Goal: Task Accomplishment & Management: Complete application form

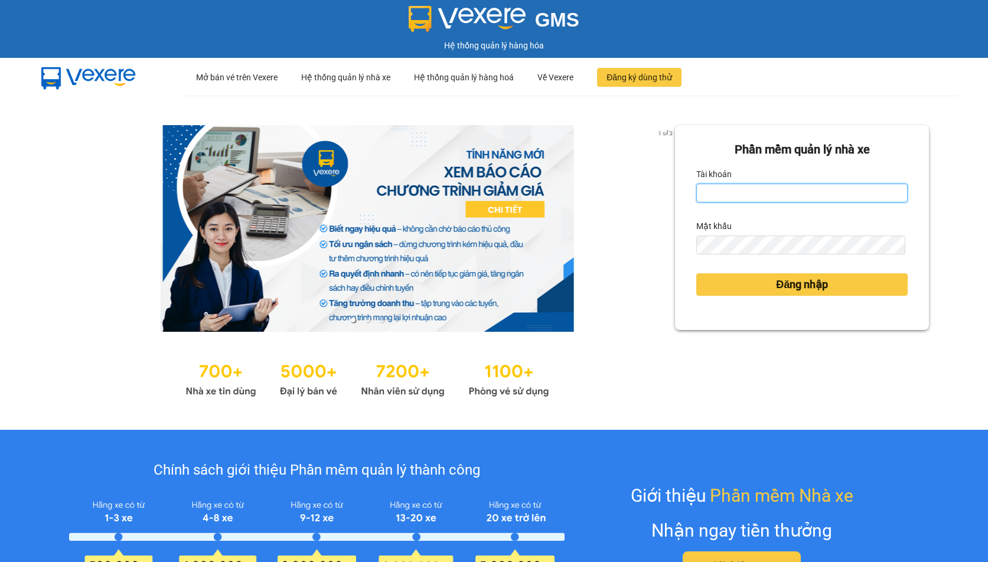
click at [730, 193] on input "Tài khoản" at bounding box center [801, 193] width 211 height 19
type input "linhdl.phuchai"
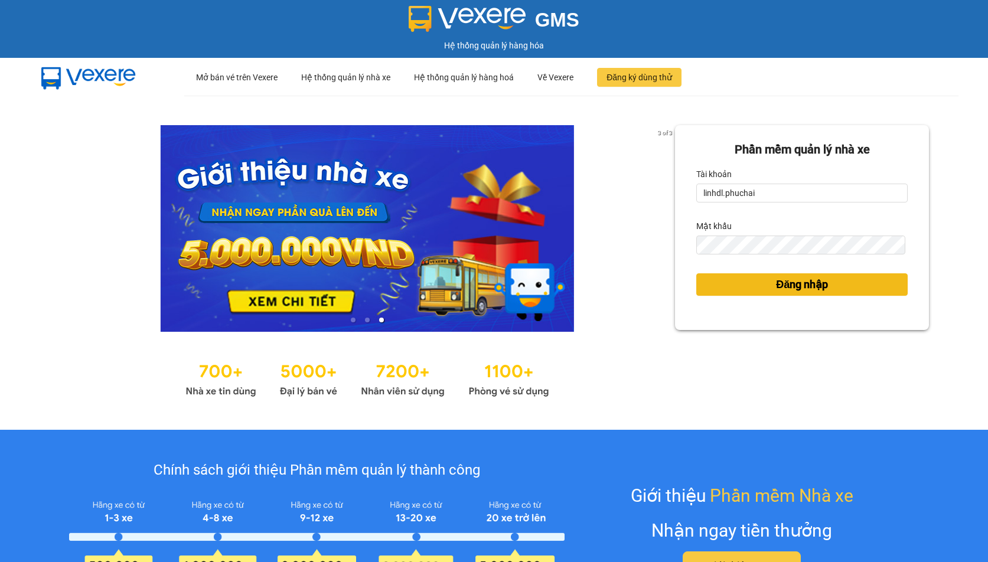
click at [785, 282] on span "Đăng nhập" at bounding box center [802, 284] width 52 height 17
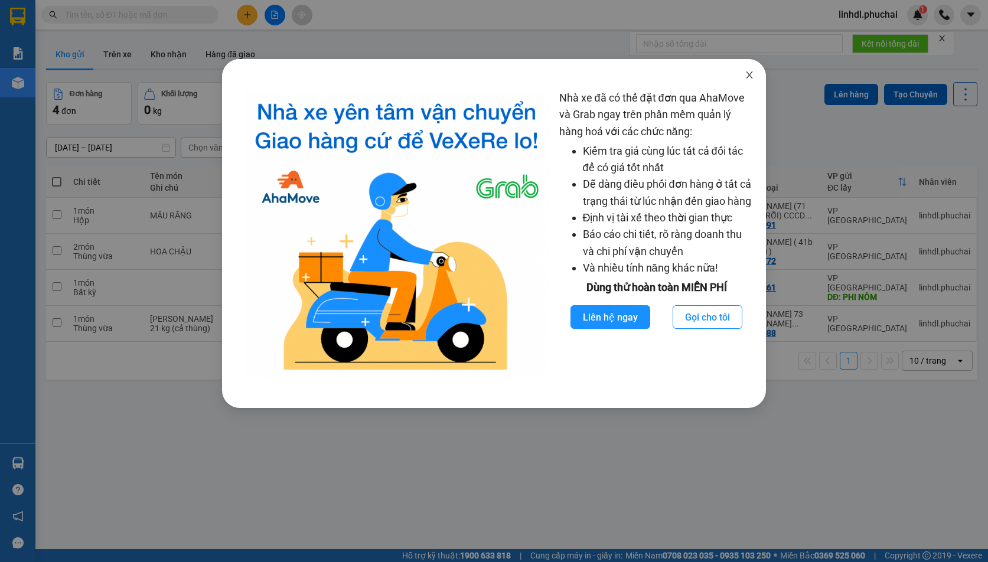
click at [751, 76] on icon "close" at bounding box center [749, 74] width 9 height 9
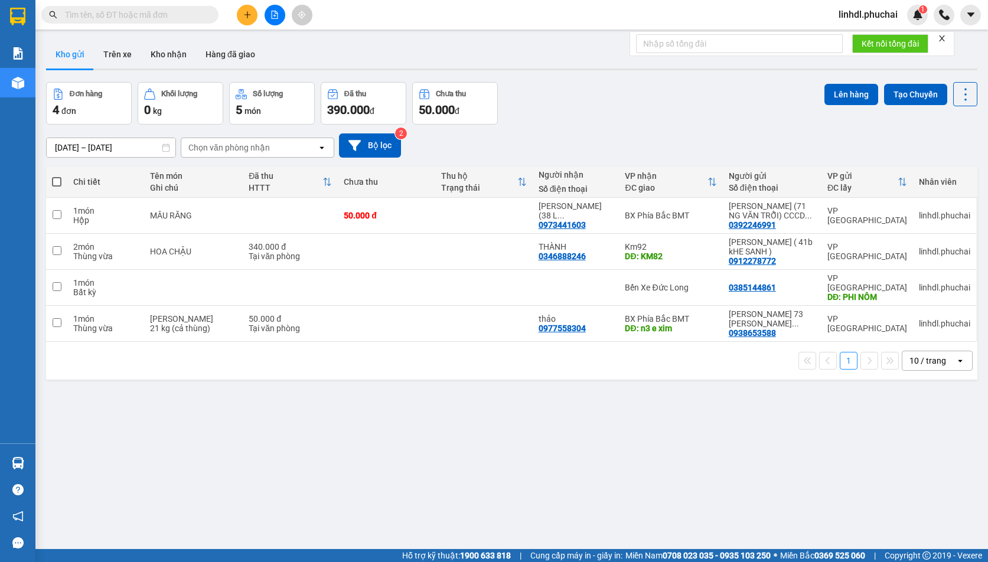
click at [250, 18] on icon "plus" at bounding box center [247, 15] width 8 height 8
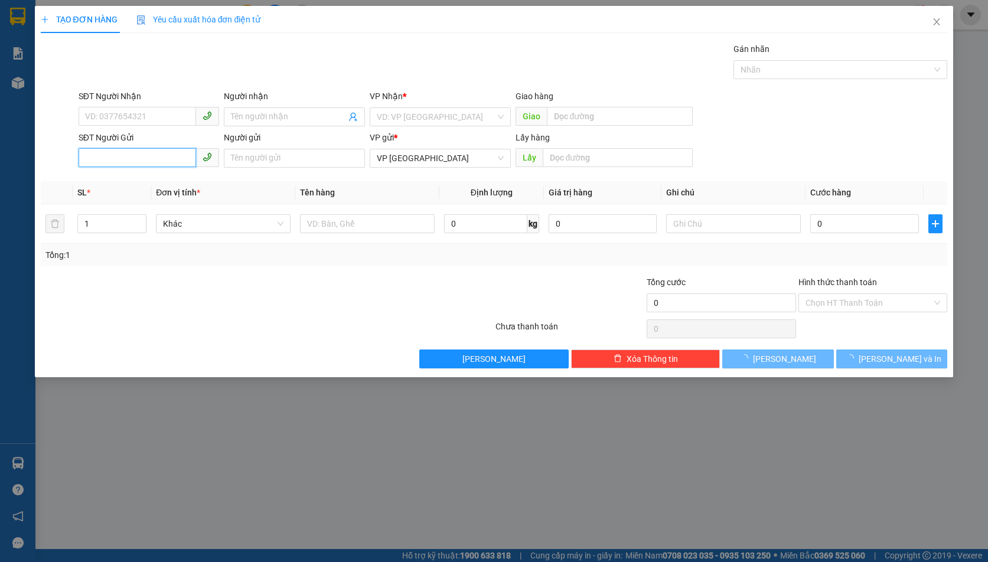
click at [135, 153] on input "SĐT Người Gửi" at bounding box center [138, 157] width 118 height 19
paste input "0916232440 ĐAM RÔNG(NÓI DAI NHÁCH)"
drag, startPoint x: 185, startPoint y: 156, endPoint x: 203, endPoint y: 155, distance: 17.8
click at [187, 155] on input "0916232440 ĐAM RÔNG(NÓI DAI NHÁCH)" at bounding box center [138, 157] width 118 height 19
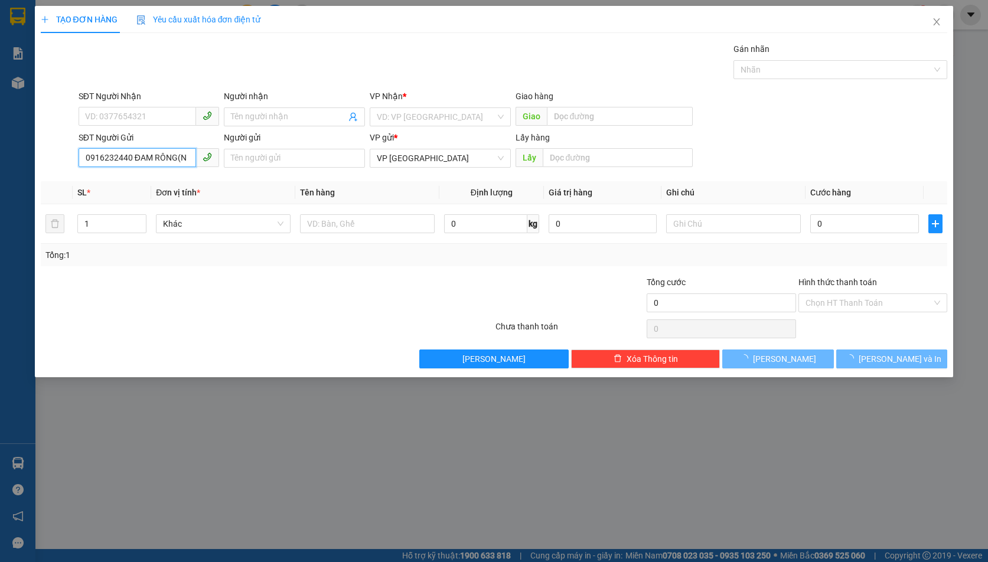
scroll to position [0, 0]
drag, startPoint x: 155, startPoint y: 155, endPoint x: 179, endPoint y: 157, distance: 24.9
click at [179, 157] on input "0916232440 ĐAM RÔNG" at bounding box center [138, 157] width 118 height 19
type input "0916232440"
click at [569, 156] on input "text" at bounding box center [618, 157] width 150 height 19
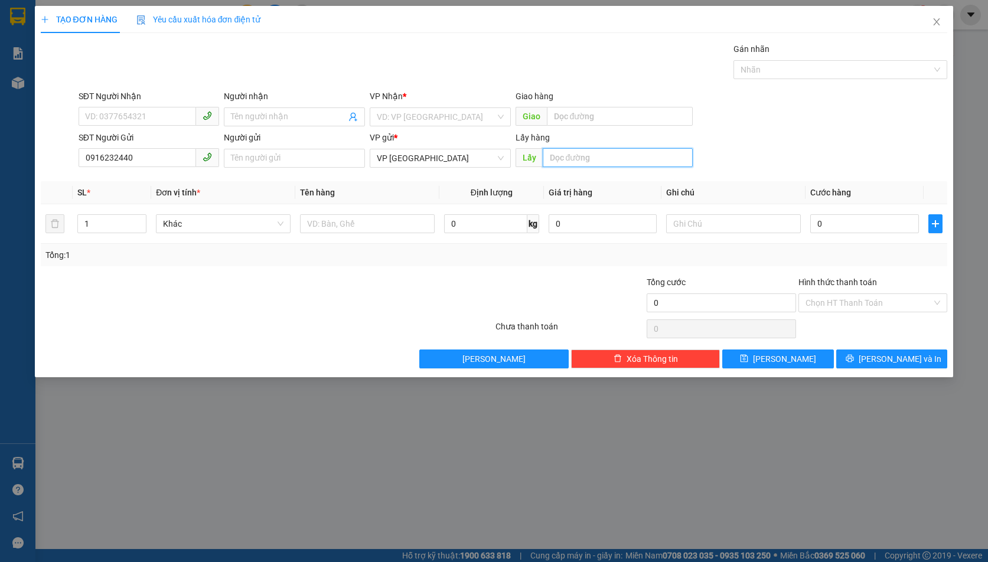
paste input "ĐAM RÔNG"
type input "ĐAM RÔNG"
drag, startPoint x: 430, startPoint y: 112, endPoint x: 440, endPoint y: 115, distance: 11.0
click at [431, 112] on input "search" at bounding box center [436, 117] width 119 height 18
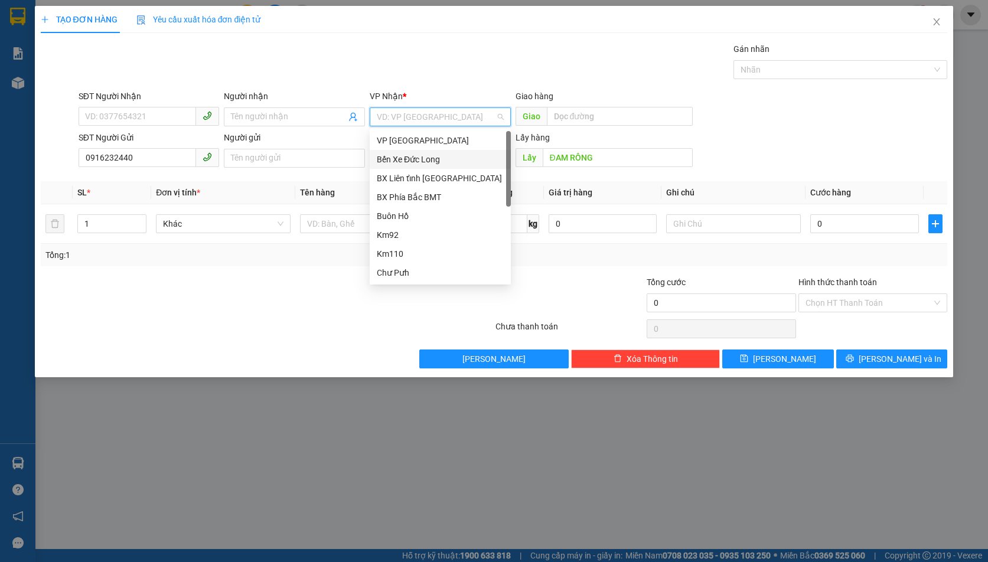
drag, startPoint x: 451, startPoint y: 161, endPoint x: 451, endPoint y: 154, distance: 7.1
click at [451, 158] on div "Bến Xe Đức Long" at bounding box center [440, 159] width 127 height 13
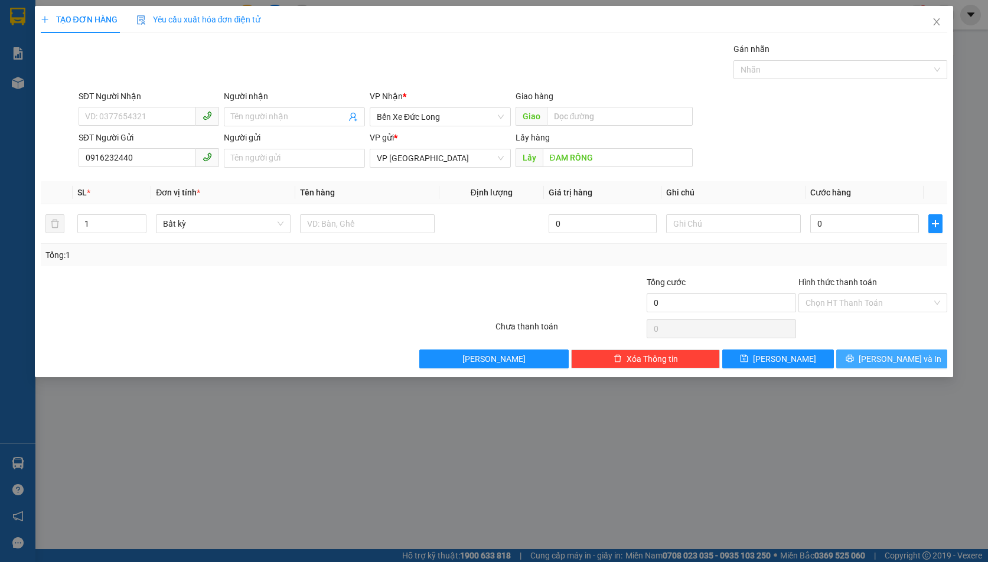
click at [880, 358] on button "Lưu và In" at bounding box center [891, 359] width 111 height 19
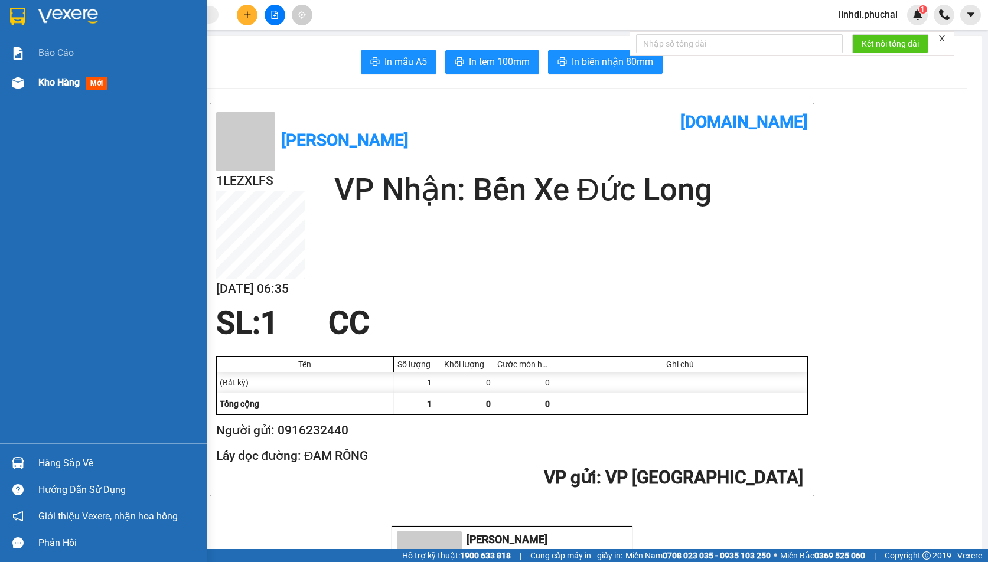
click at [32, 90] on div "Kho hàng mới" at bounding box center [103, 83] width 207 height 30
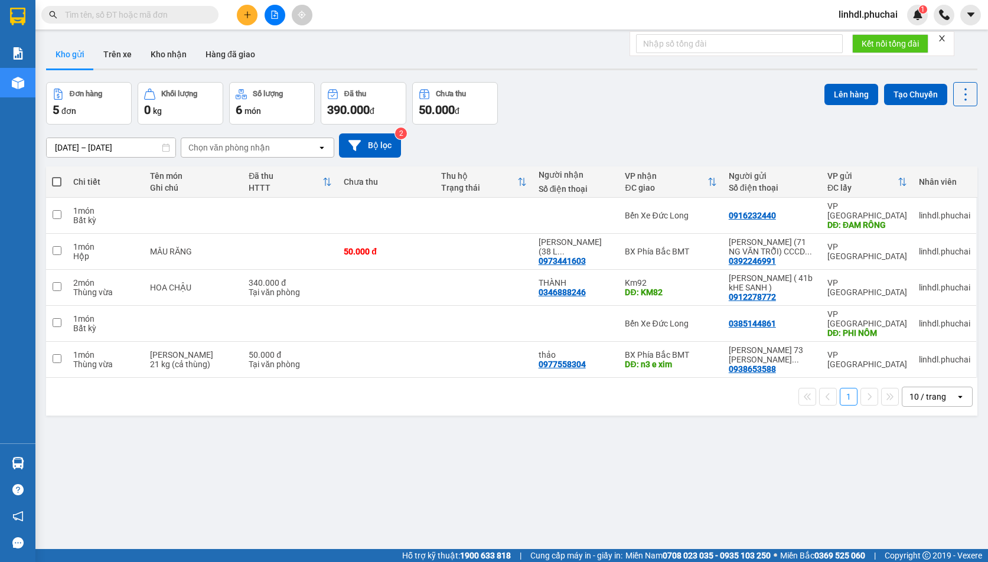
drag, startPoint x: 328, startPoint y: 422, endPoint x: 321, endPoint y: 413, distance: 11.3
click at [329, 419] on div "ver 1.8.146 Kho gửi Trên xe Kho nhận Hàng đã giao Đơn hàng 5 đơn Khối lượng 0 k…" at bounding box center [511, 316] width 941 height 562
click at [190, 421] on div "ver 1.8.146 Kho gửi Trên xe Kho nhận Hàng đã giao Đơn hàng 5 đơn Khối lượng 0 k…" at bounding box center [511, 316] width 941 height 562
click at [60, 180] on span at bounding box center [56, 181] width 9 height 9
click at [57, 176] on input "checkbox" at bounding box center [57, 176] width 0 height 0
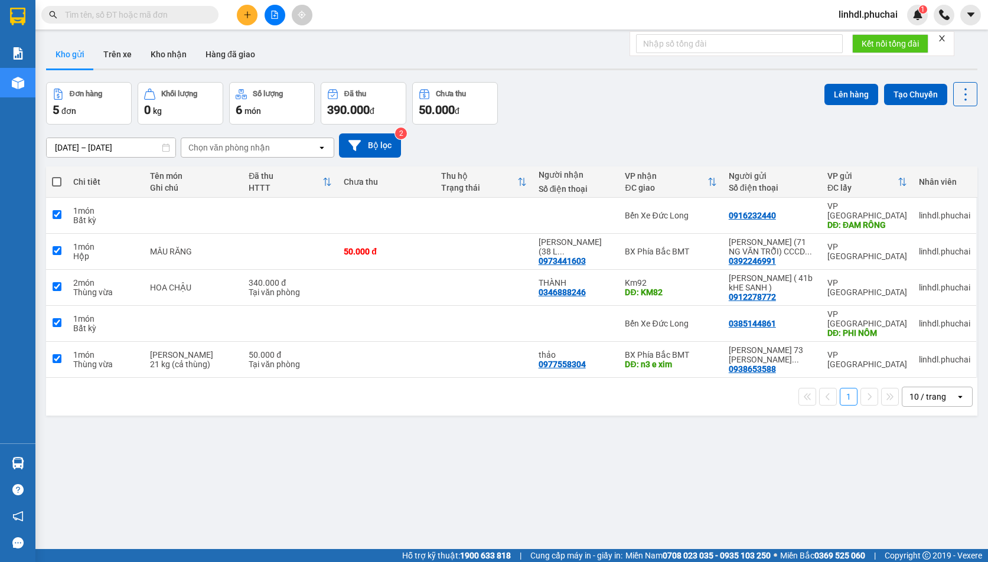
checkbox input "true"
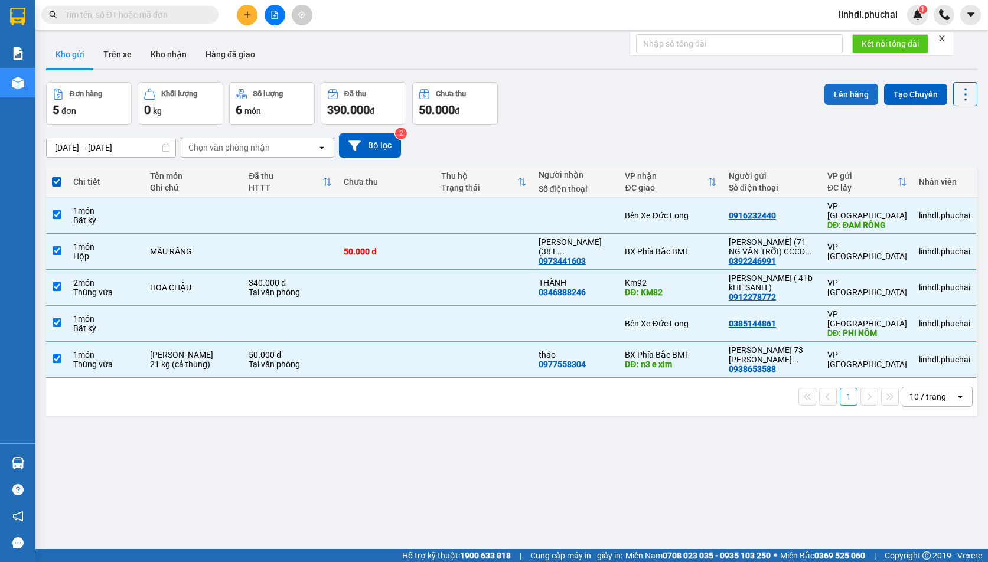
click at [848, 89] on button "Lên hàng" at bounding box center [851, 94] width 54 height 21
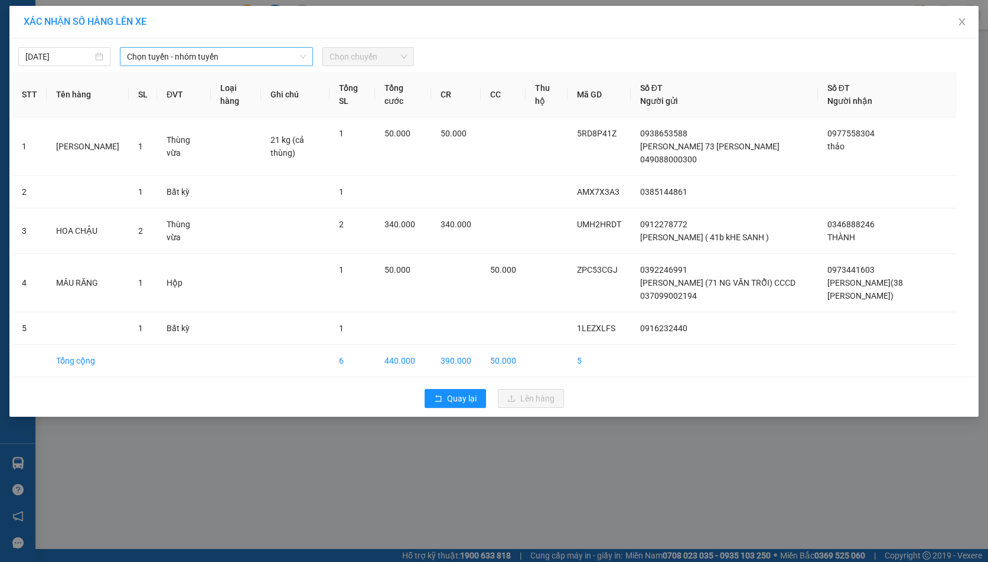
click at [179, 61] on span "Chọn tuyến - nhóm tuyến" at bounding box center [216, 57] width 179 height 18
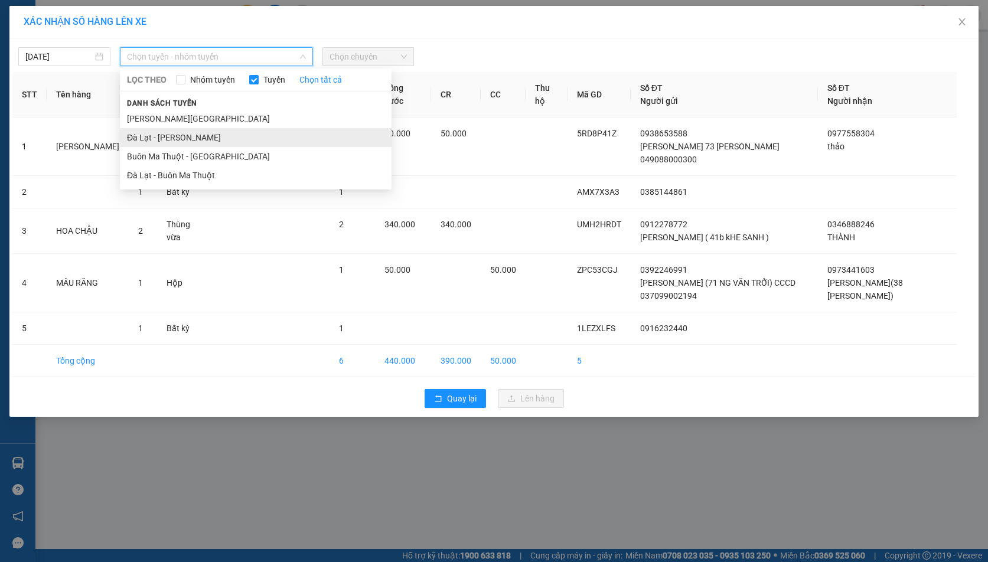
click at [163, 141] on li "Đà Lạt - Gia Lai" at bounding box center [256, 137] width 272 height 19
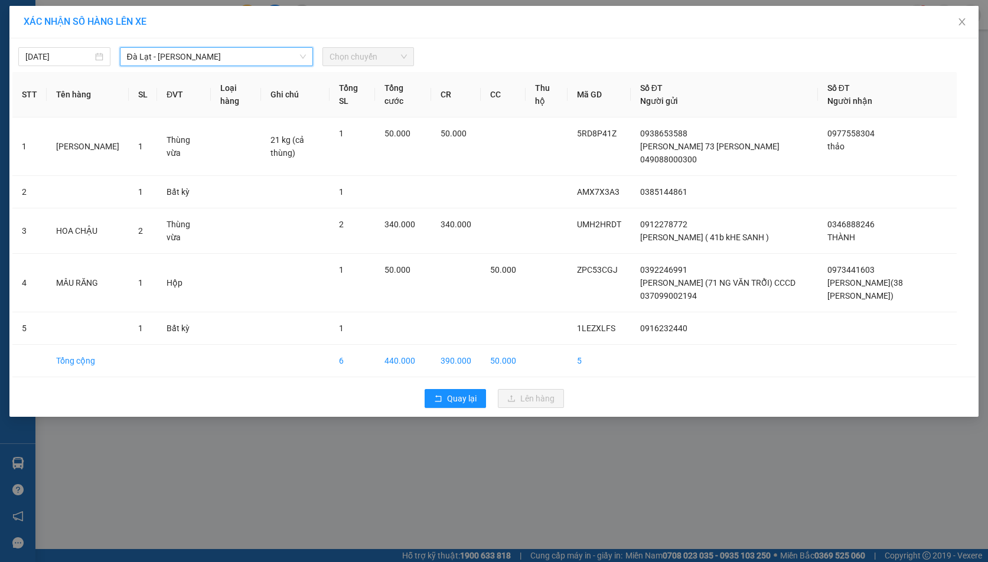
drag, startPoint x: 359, startPoint y: 58, endPoint x: 386, endPoint y: 64, distance: 27.4
click at [360, 58] on span "Chọn chuyến" at bounding box center [368, 57] width 78 height 18
click at [391, 54] on span "Chọn chuyến" at bounding box center [368, 57] width 78 height 18
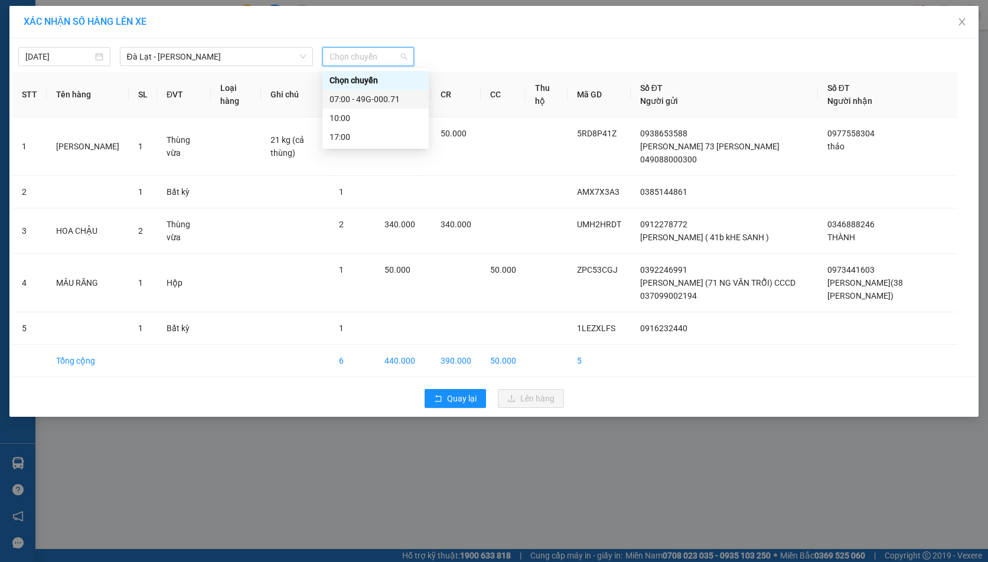
click at [406, 99] on div "07:00 - 49G-000.71" at bounding box center [375, 99] width 92 height 13
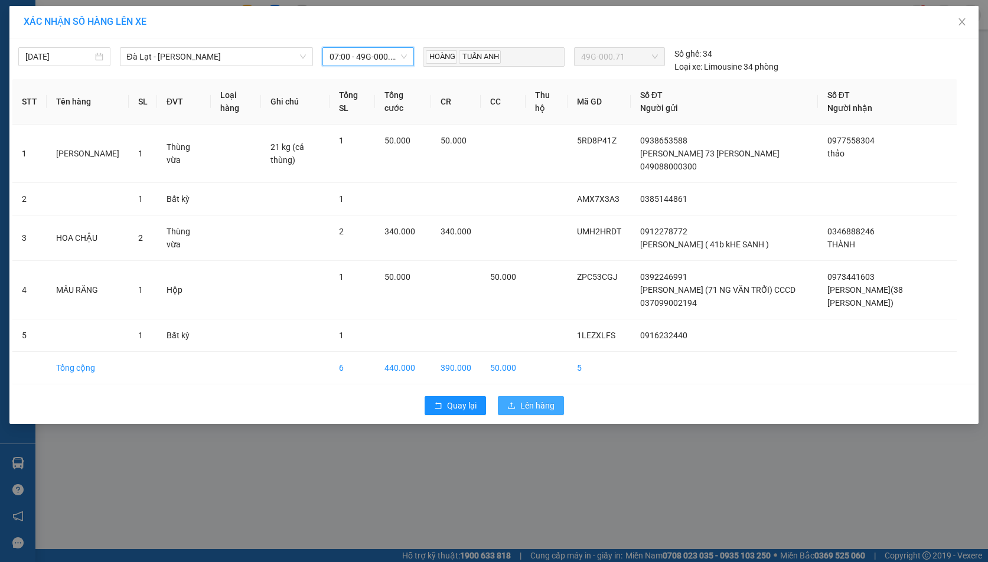
click at [532, 407] on span "Lên hàng" at bounding box center [537, 405] width 34 height 13
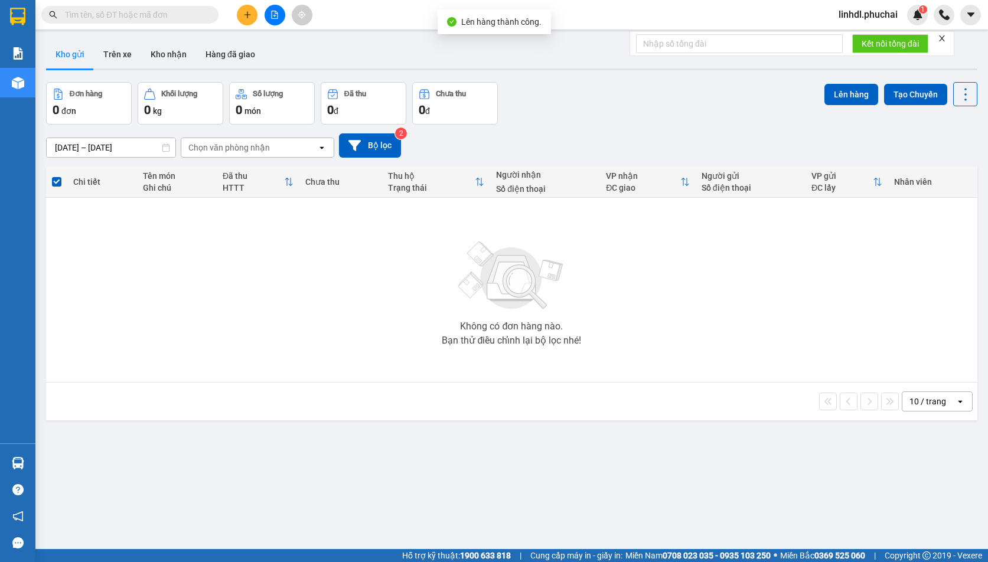
click at [277, 19] on button at bounding box center [275, 15] width 21 height 21
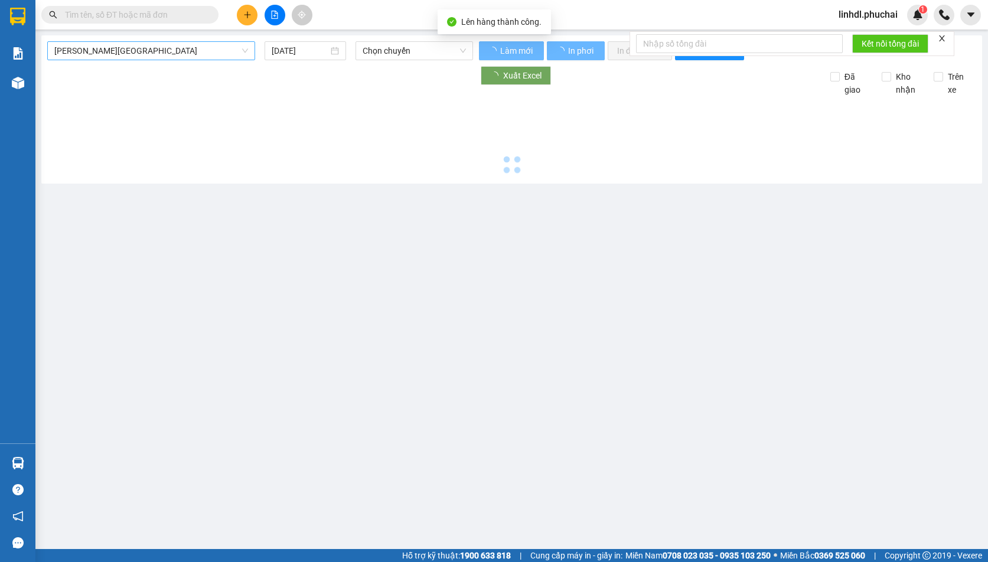
type input "13/10/2025"
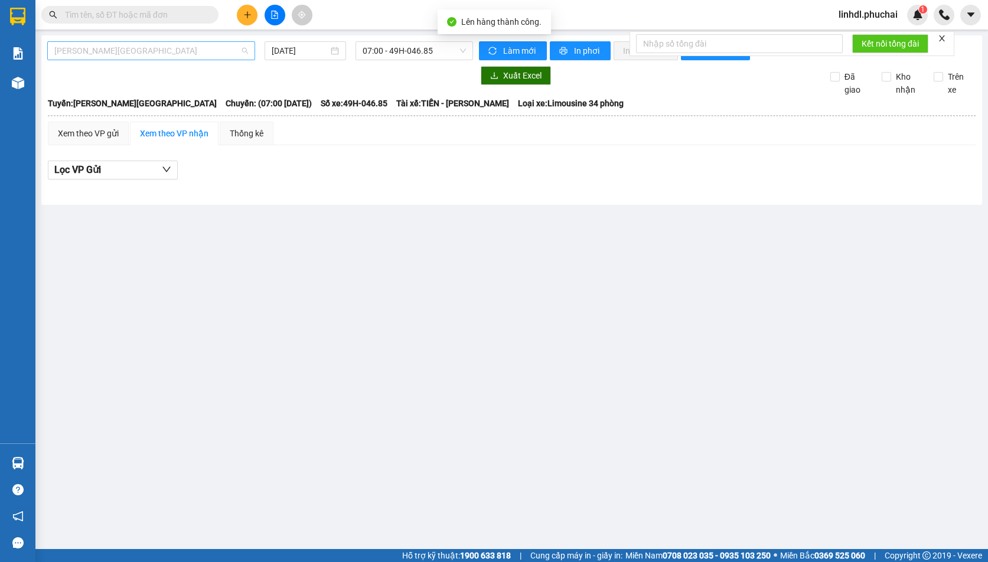
click at [167, 54] on span "Gia Lai - Đà Lạt" at bounding box center [151, 51] width 194 height 18
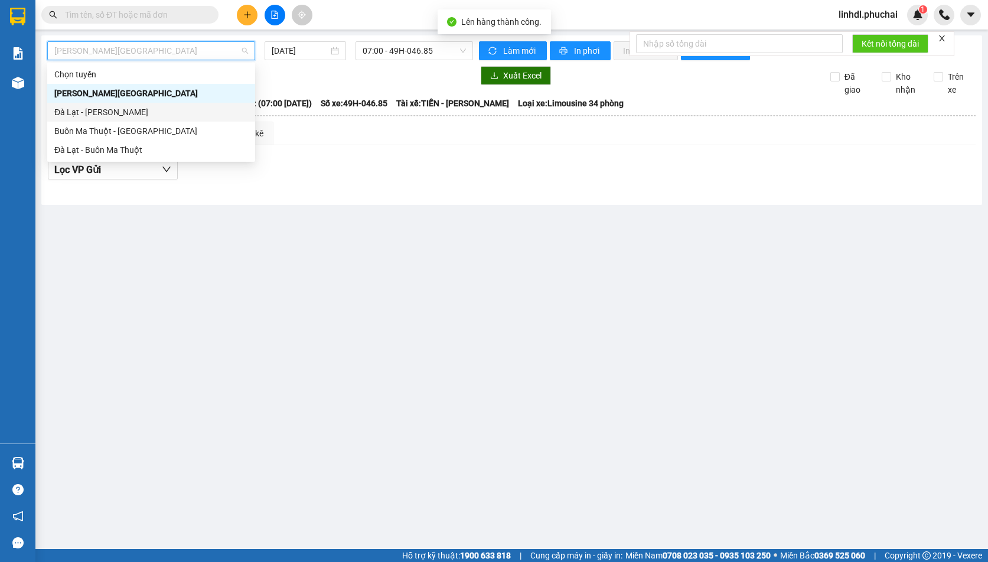
click at [89, 112] on div "Đà Lạt - Gia Lai" at bounding box center [151, 112] width 194 height 13
type input "13/10/2025"
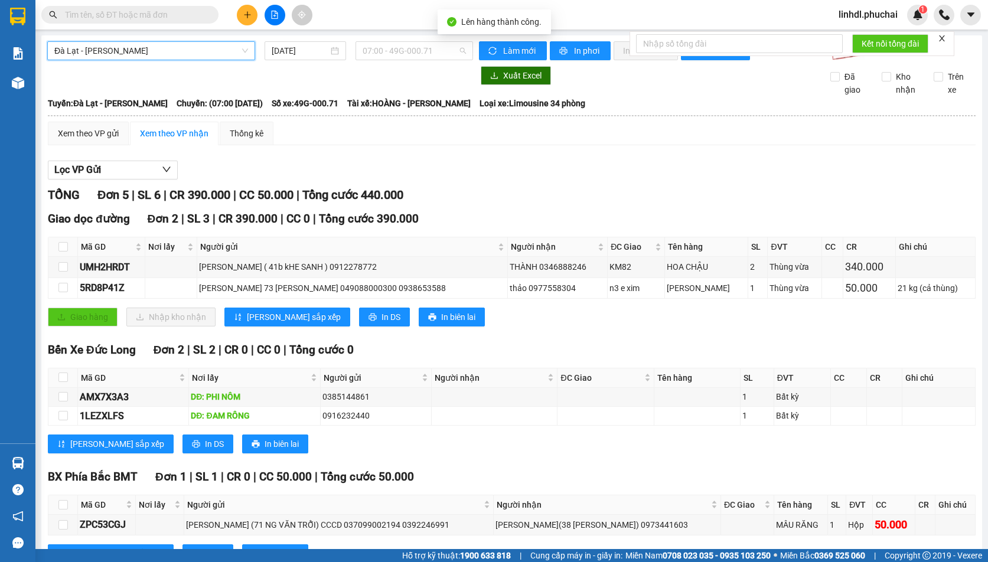
drag, startPoint x: 394, startPoint y: 53, endPoint x: 406, endPoint y: 61, distance: 14.3
click at [397, 53] on span "07:00 - 49G-000.71" at bounding box center [414, 51] width 103 height 18
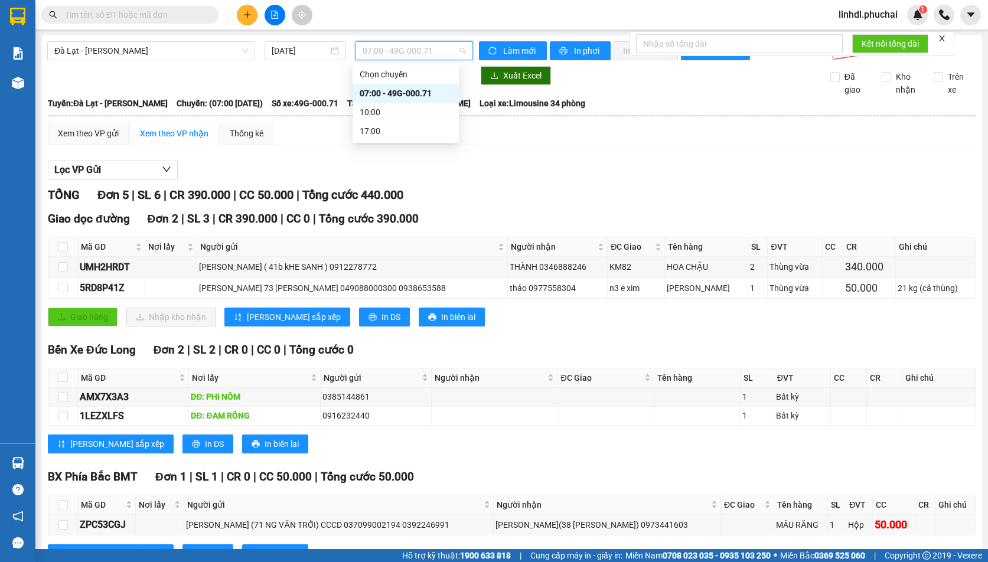
drag, startPoint x: 412, startPoint y: 88, endPoint x: 517, endPoint y: 45, distance: 113.6
click at [413, 87] on div "07:00 - 49G-000.71" at bounding box center [406, 93] width 92 height 13
click at [521, 44] on span "Làm mới" at bounding box center [520, 50] width 34 height 13
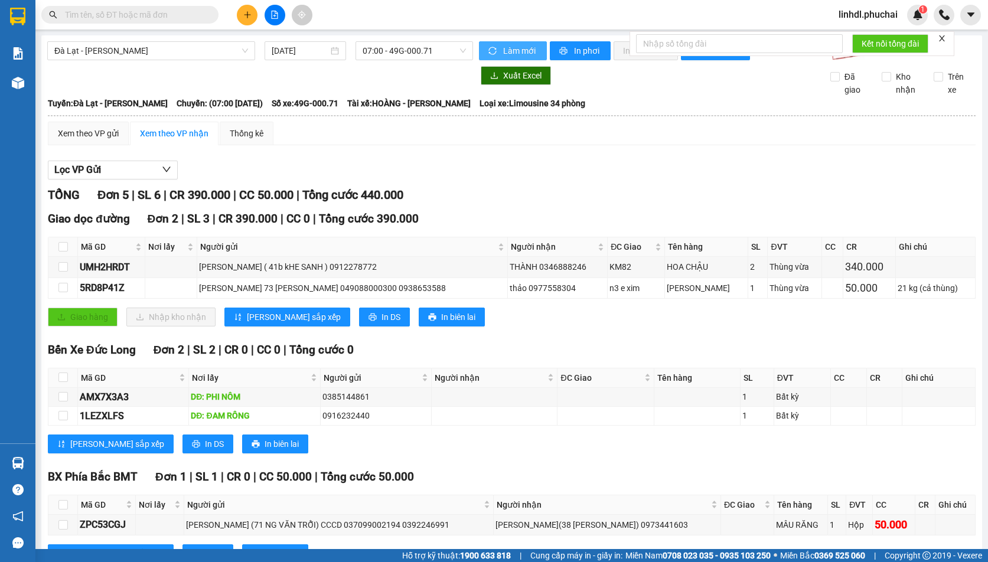
click at [521, 44] on span "Làm mới" at bounding box center [520, 50] width 34 height 13
click at [574, 46] on span "In phơi" at bounding box center [587, 50] width 27 height 13
click at [250, 14] on icon "plus" at bounding box center [247, 15] width 8 height 8
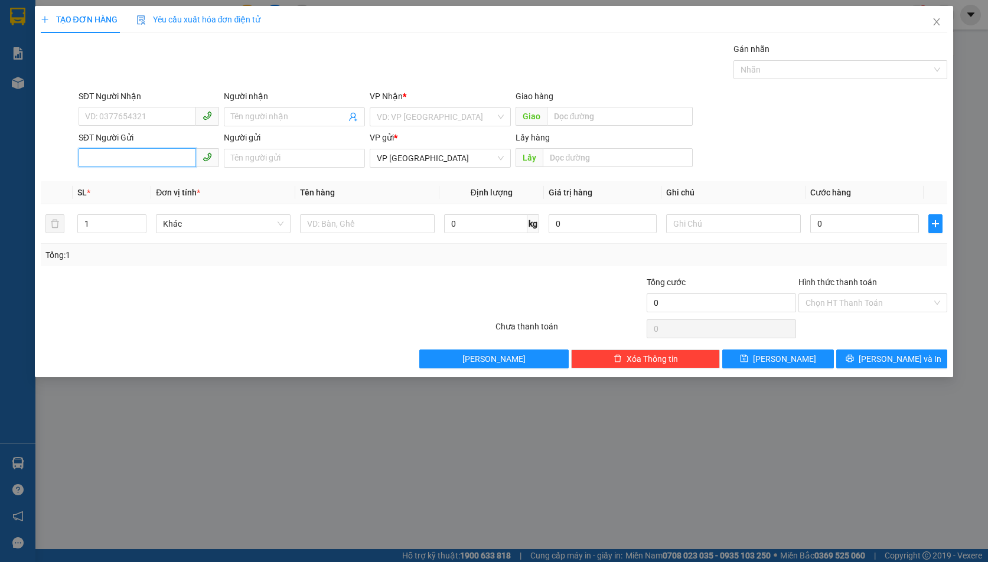
click at [116, 158] on input "SĐT Người Gửi" at bounding box center [138, 157] width 118 height 19
paste input "0348798083 HÀNG CỬA RỪNG"
drag, startPoint x: 119, startPoint y: 159, endPoint x: 201, endPoint y: 160, distance: 82.7
click at [201, 160] on span "0348798083 HÀNG CỬA RỪNG" at bounding box center [149, 157] width 141 height 19
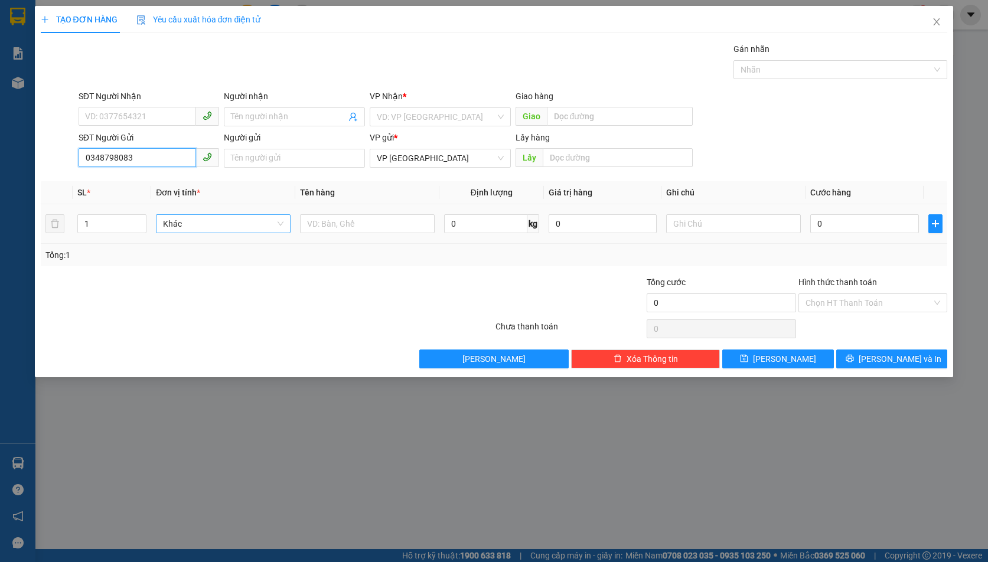
scroll to position [0, 0]
type input "0348798083"
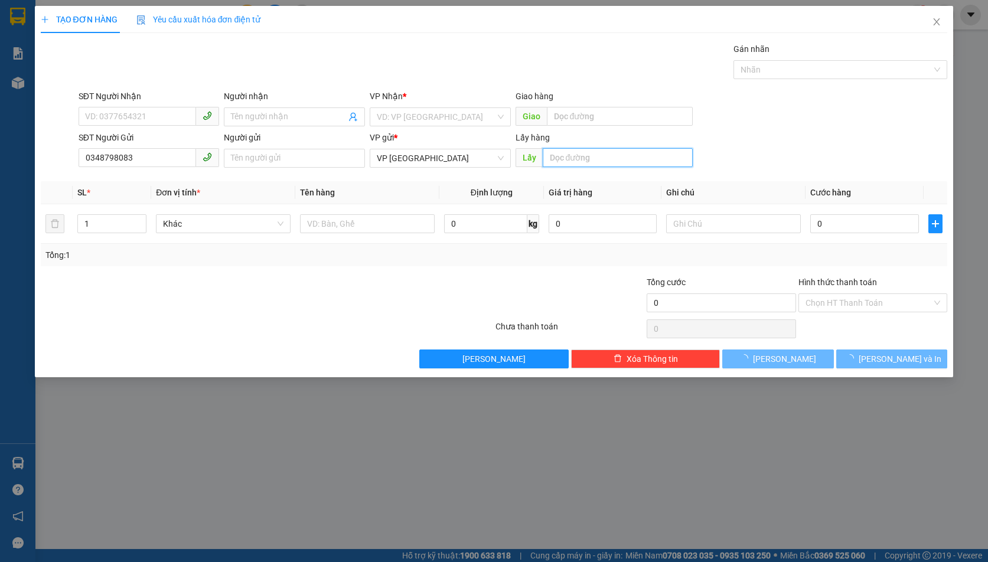
click at [569, 163] on input "text" at bounding box center [618, 157] width 150 height 19
paste input "HÀNG CỬA RỪNG"
type input "HÀNG CỬA RỪNG"
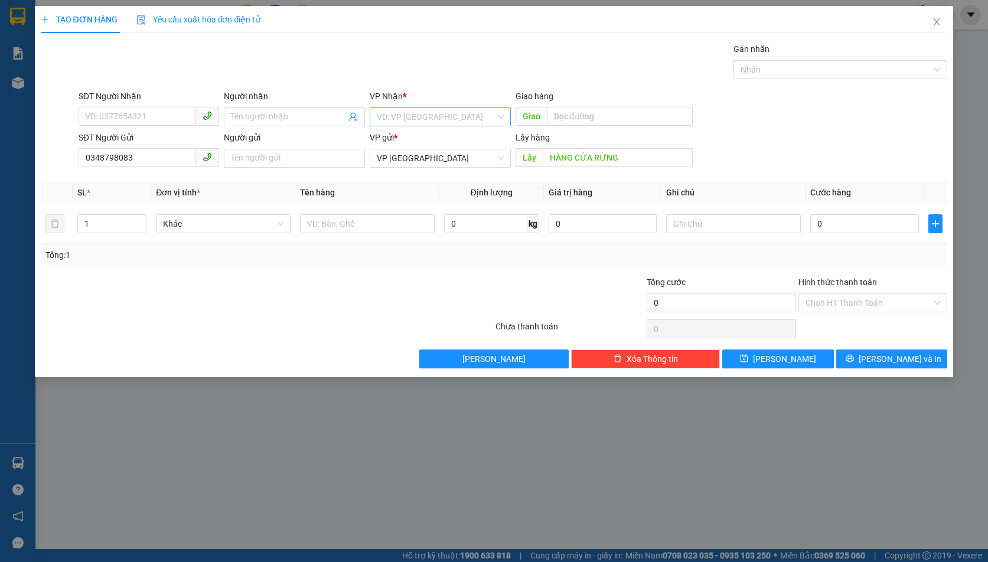
click at [442, 110] on input "search" at bounding box center [436, 117] width 119 height 18
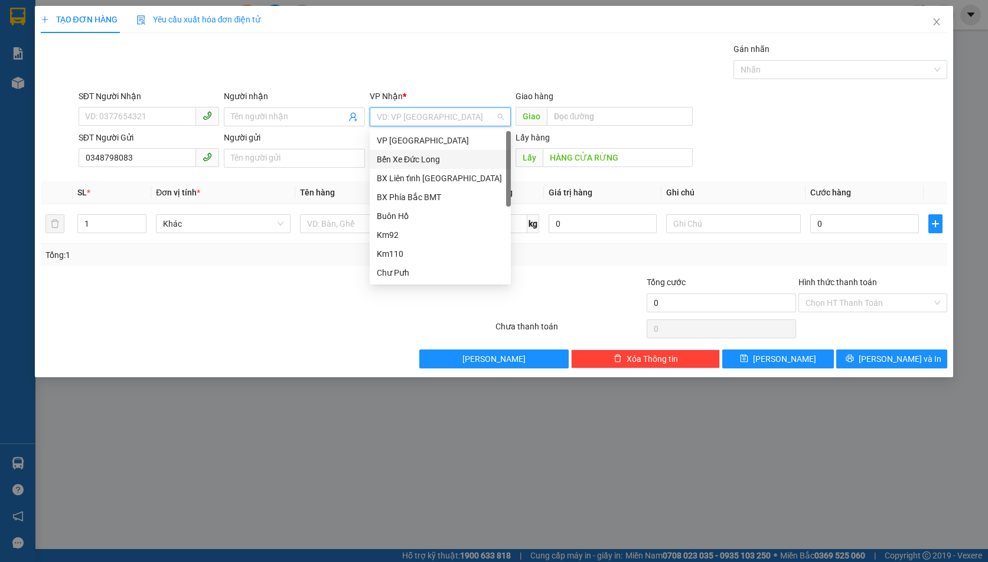
click at [450, 153] on div "Bến Xe Đức Long" at bounding box center [440, 159] width 127 height 13
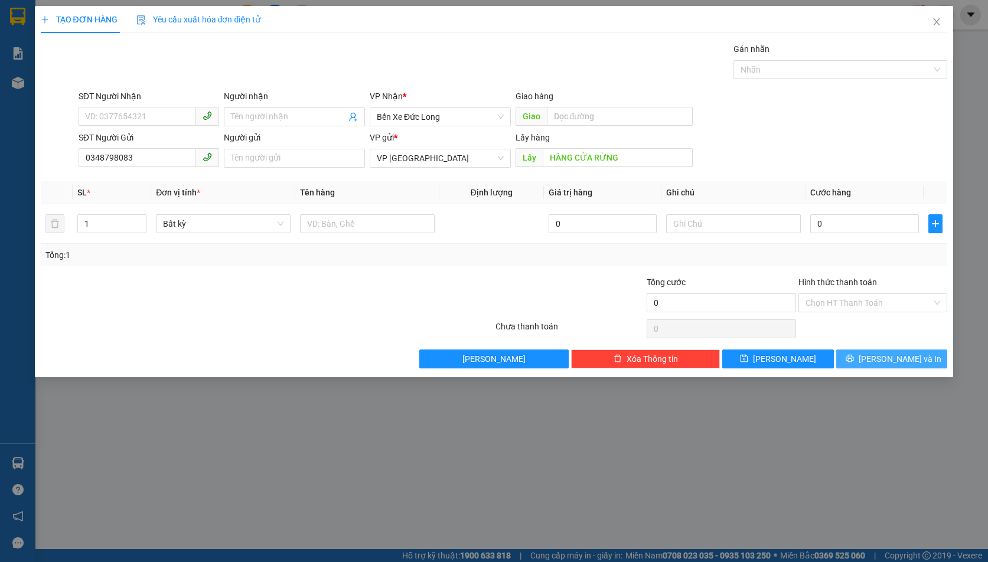
click at [854, 358] on icon "printer" at bounding box center [850, 358] width 8 height 8
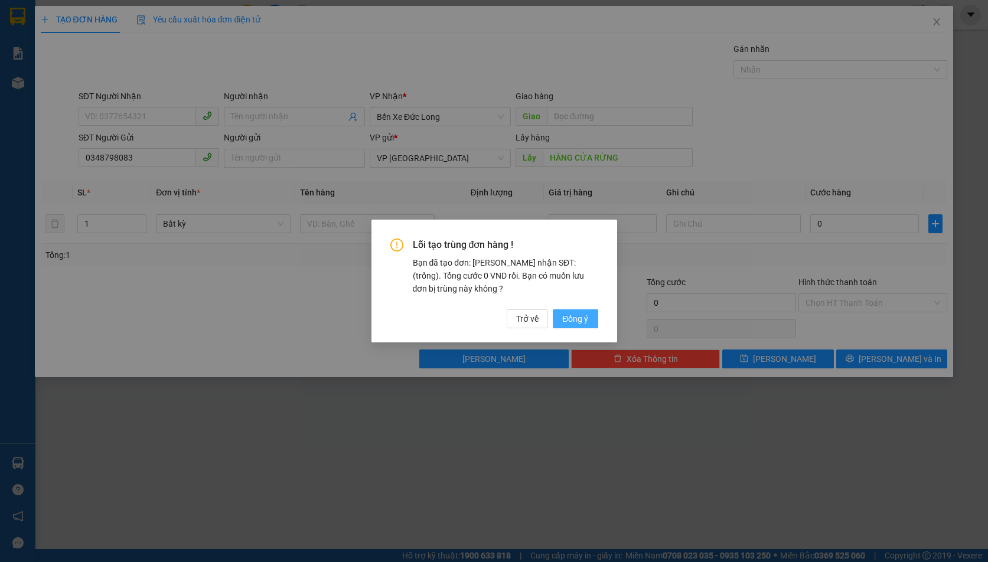
click at [594, 325] on button "Đồng ý" at bounding box center [575, 318] width 45 height 19
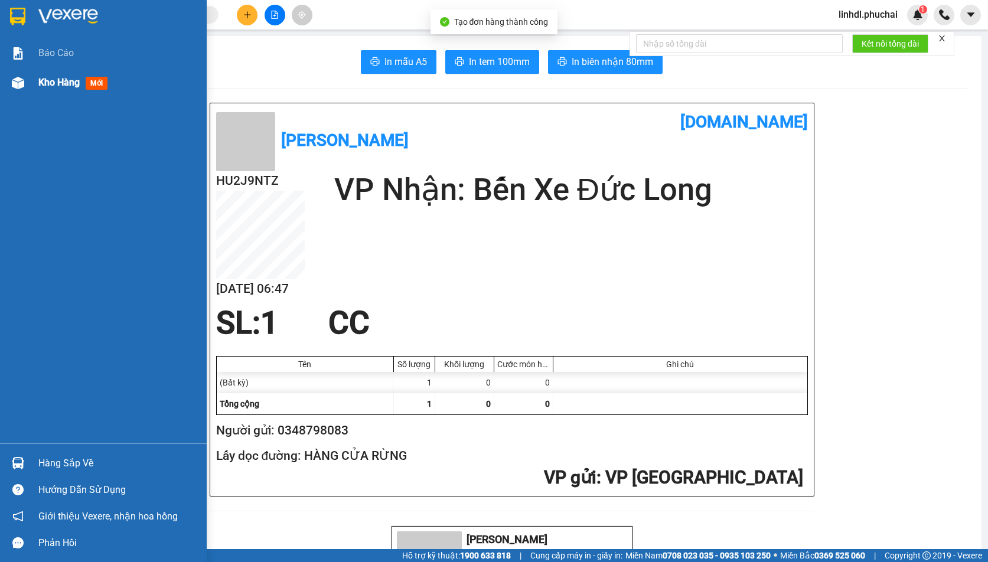
click at [58, 66] on div "Báo cáo" at bounding box center [117, 53] width 159 height 30
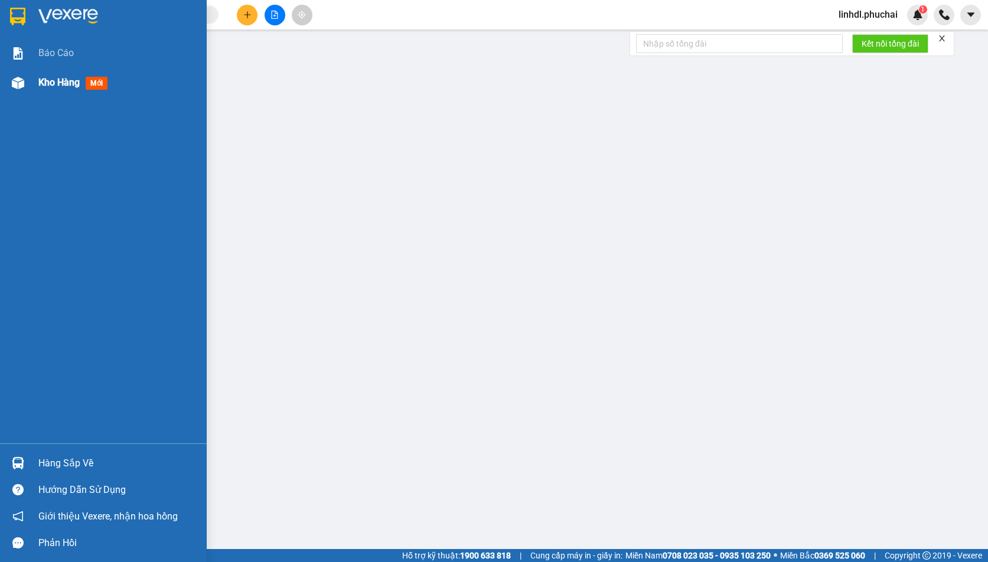
drag, startPoint x: 15, startPoint y: 82, endPoint x: 38, endPoint y: 84, distance: 23.1
click at [17, 82] on img at bounding box center [18, 83] width 12 height 12
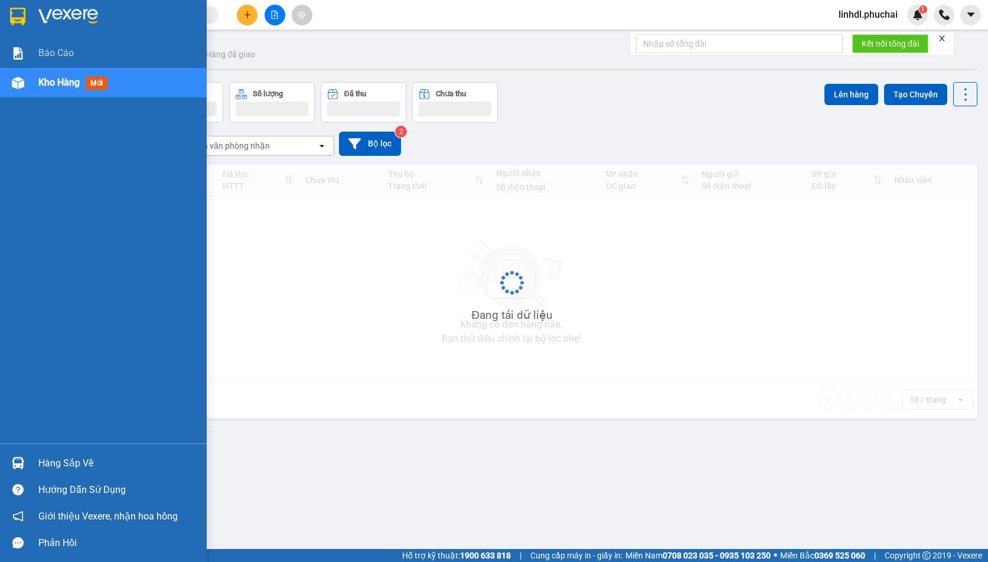
click at [41, 84] on span "Kho hàng" at bounding box center [58, 82] width 41 height 11
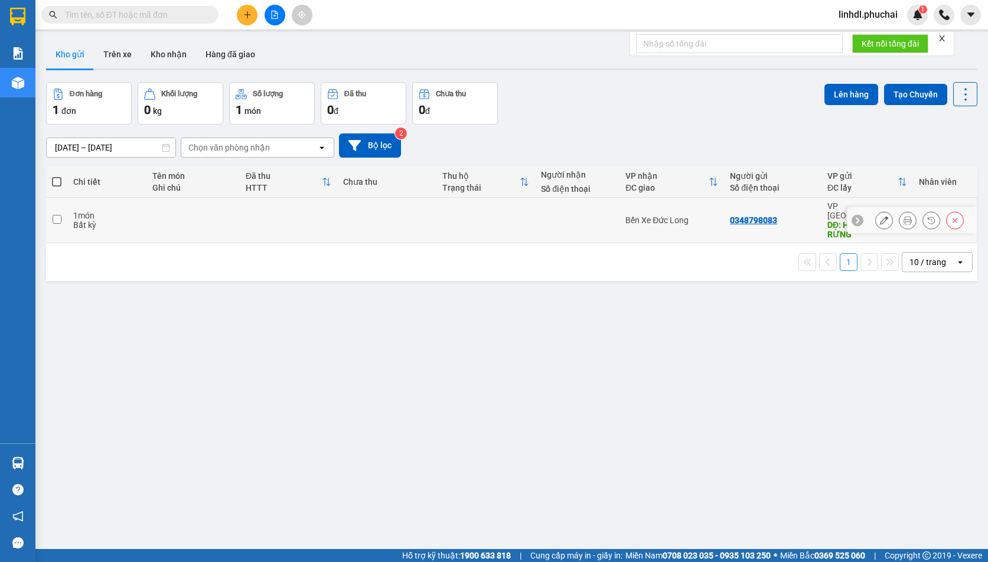
drag, startPoint x: 479, startPoint y: 219, endPoint x: 573, endPoint y: 168, distance: 107.0
click at [484, 217] on td at bounding box center [485, 220] width 99 height 45
checkbox input "true"
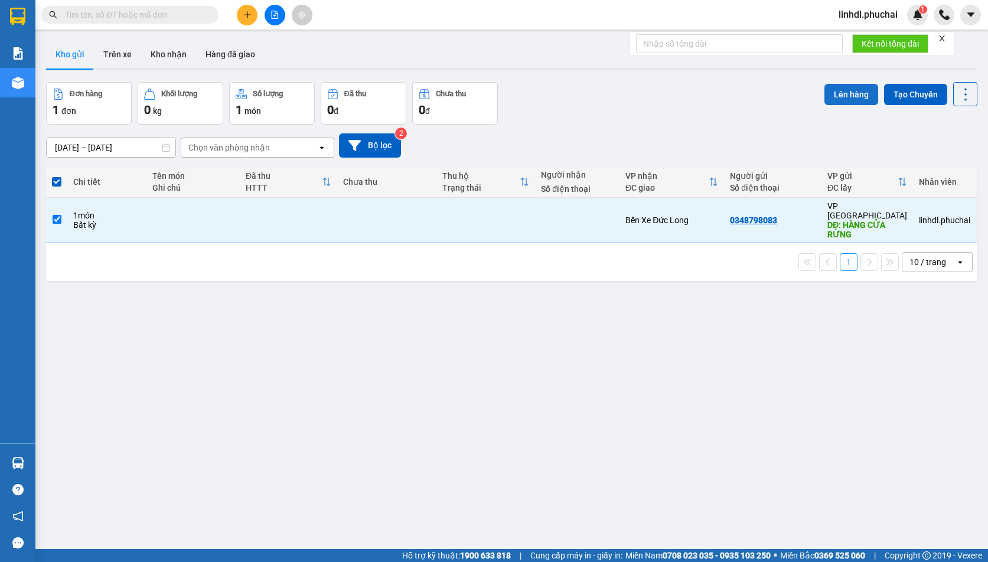
click at [846, 95] on button "Lên hàng" at bounding box center [851, 94] width 54 height 21
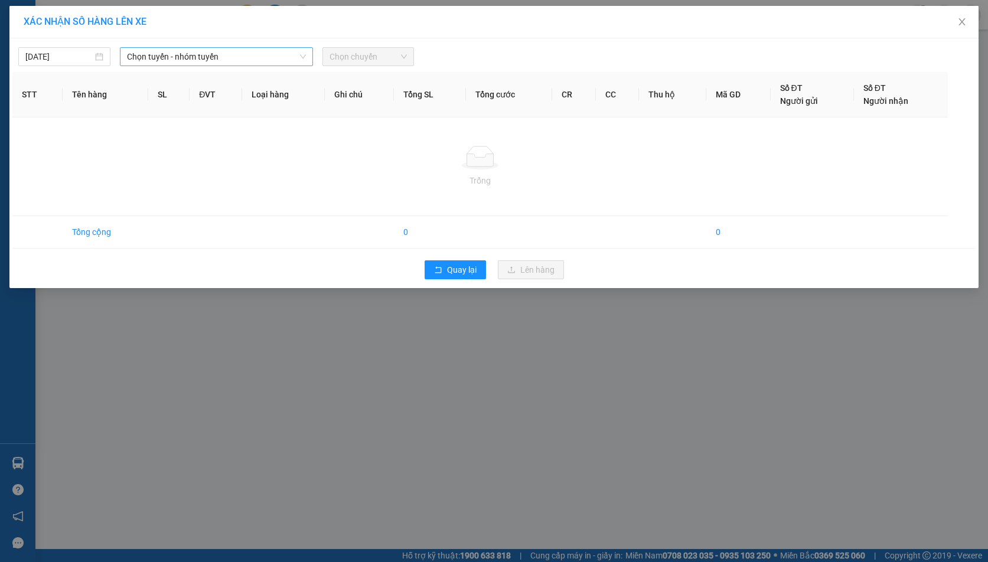
click at [202, 61] on span "Chọn tuyến - nhóm tuyến" at bounding box center [216, 57] width 179 height 18
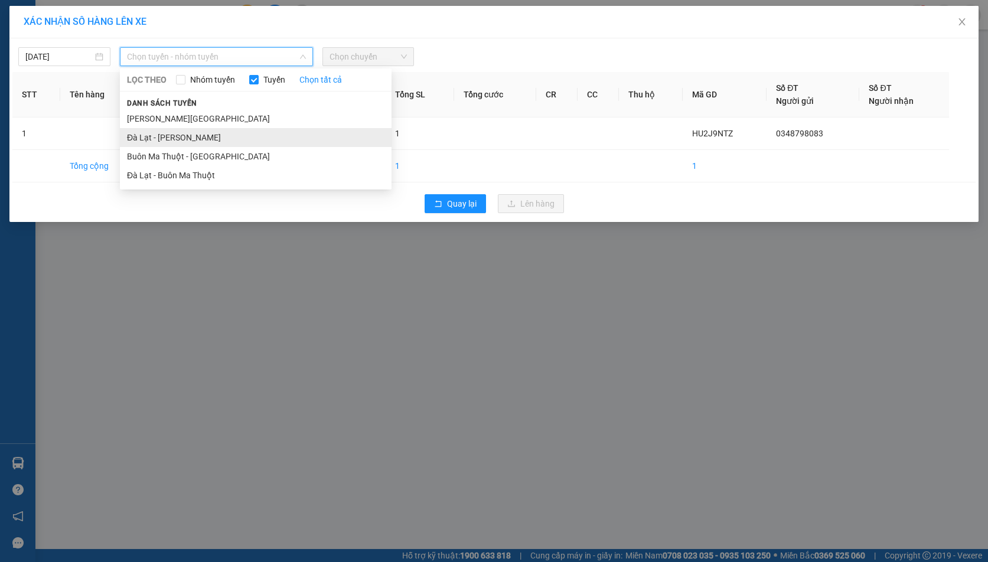
click at [160, 135] on li "Đà Lạt - Gia Lai" at bounding box center [256, 137] width 272 height 19
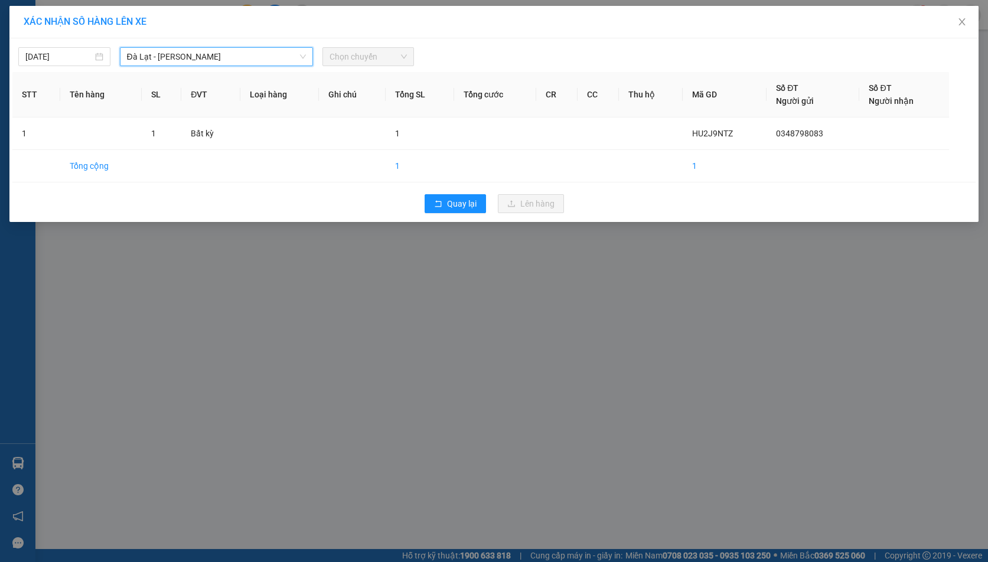
click at [351, 62] on span "Chọn chuyến" at bounding box center [368, 57] width 78 height 18
click at [84, 60] on input "12/10/2025" at bounding box center [58, 56] width 67 height 13
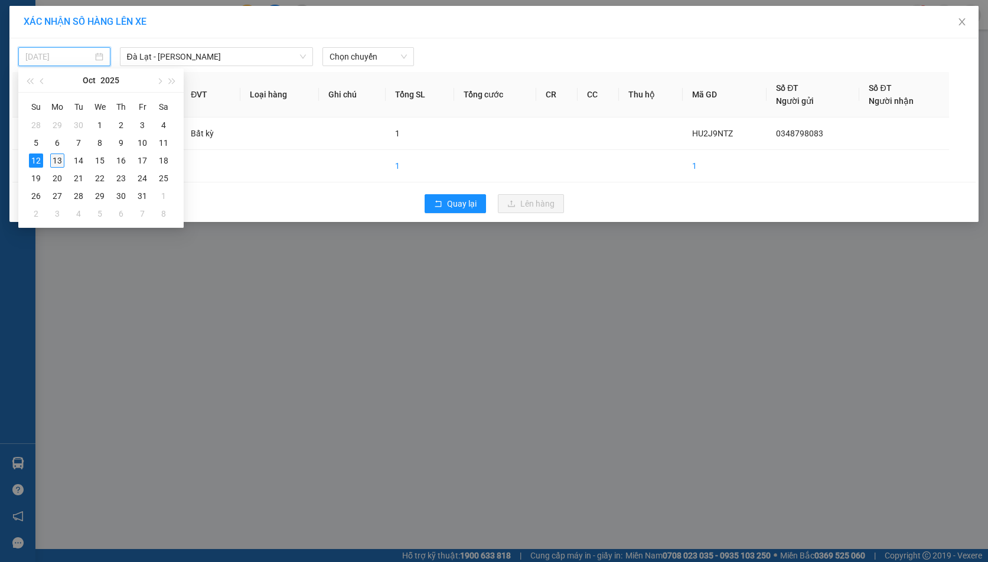
click at [58, 161] on div "13" at bounding box center [57, 161] width 14 height 14
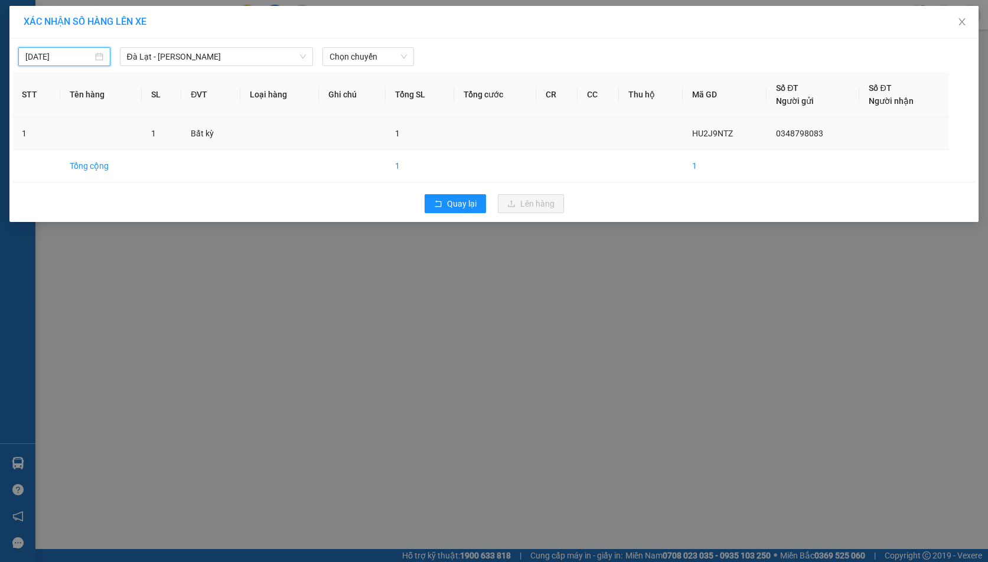
type input "13/10/2025"
click at [342, 62] on span "Chọn chuyến" at bounding box center [368, 57] width 78 height 18
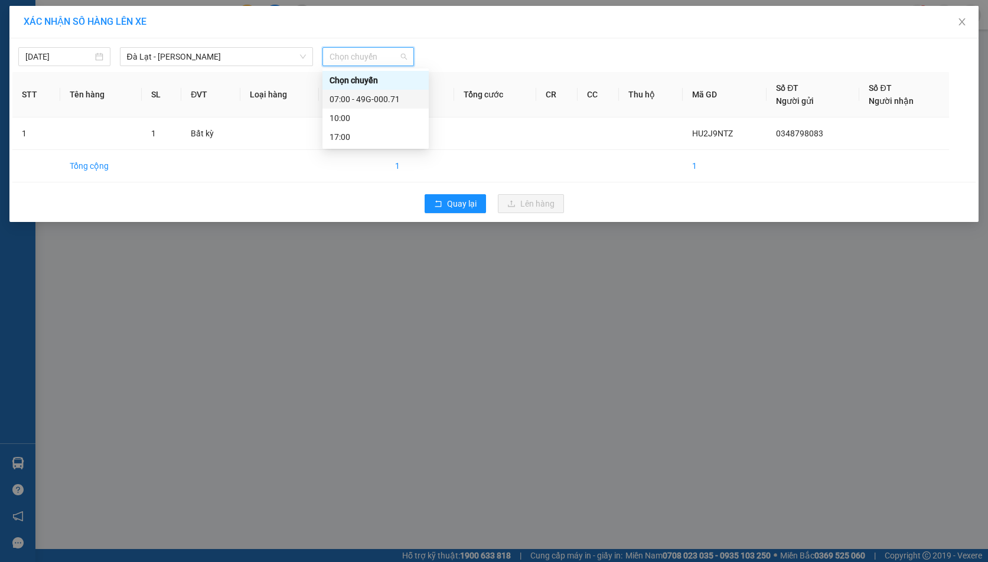
click at [397, 102] on div "07:00 - 49G-000.71" at bounding box center [375, 99] width 92 height 13
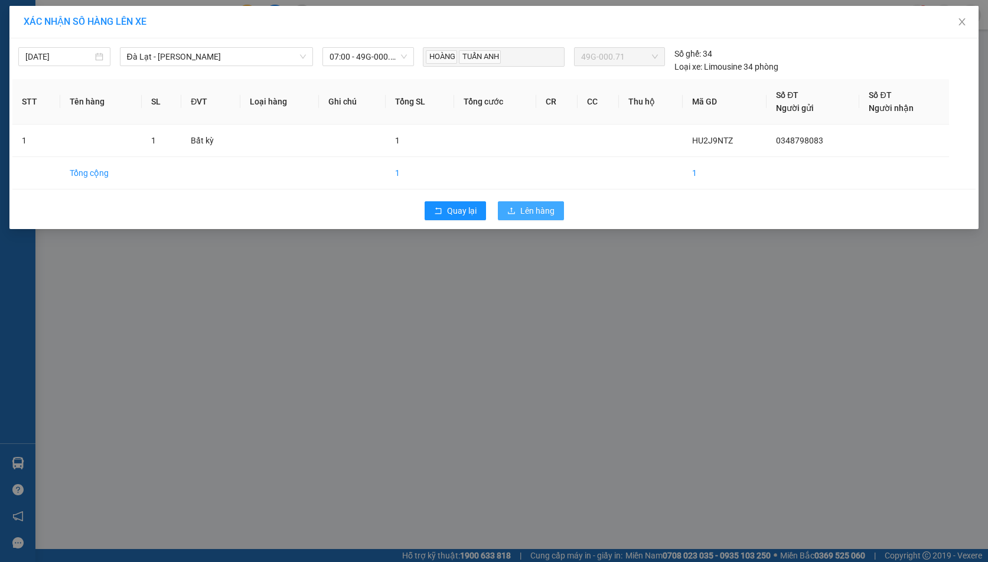
click at [523, 208] on span "Lên hàng" at bounding box center [537, 210] width 34 height 13
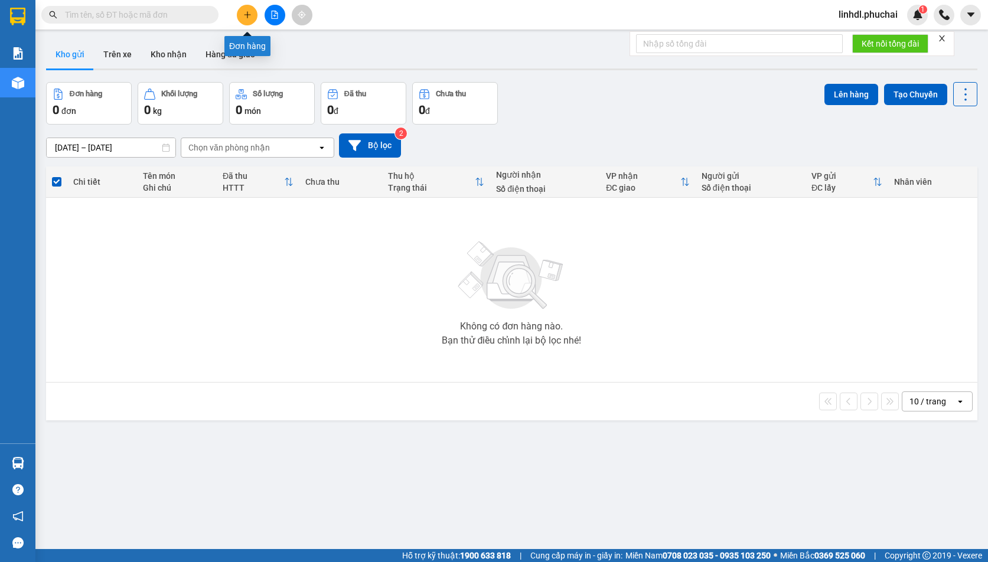
click at [241, 21] on button at bounding box center [247, 15] width 21 height 21
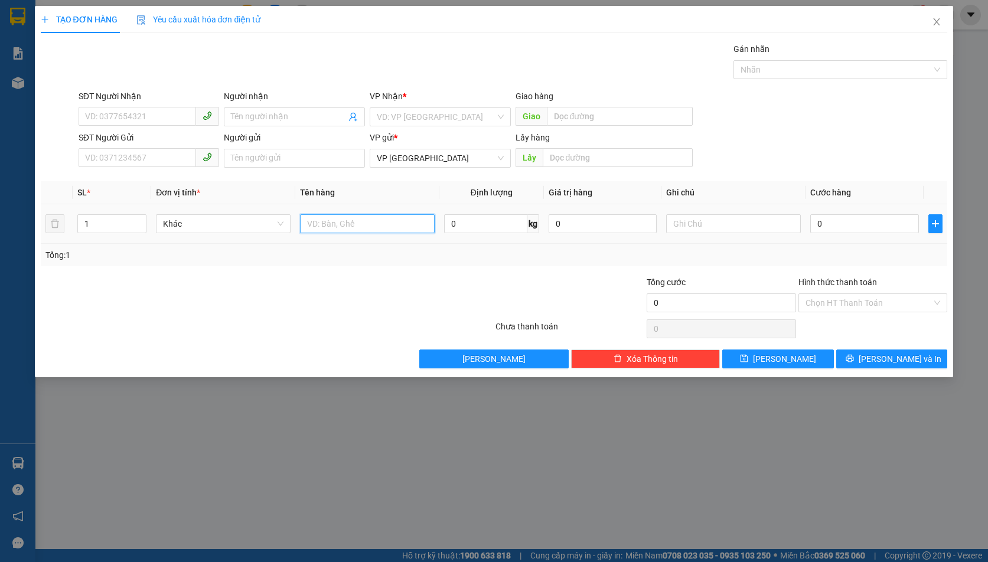
click at [319, 224] on input "text" at bounding box center [367, 223] width 135 height 19
type input "PHỤ THU B9"
click at [853, 215] on input "0" at bounding box center [864, 223] width 108 height 19
type input "1"
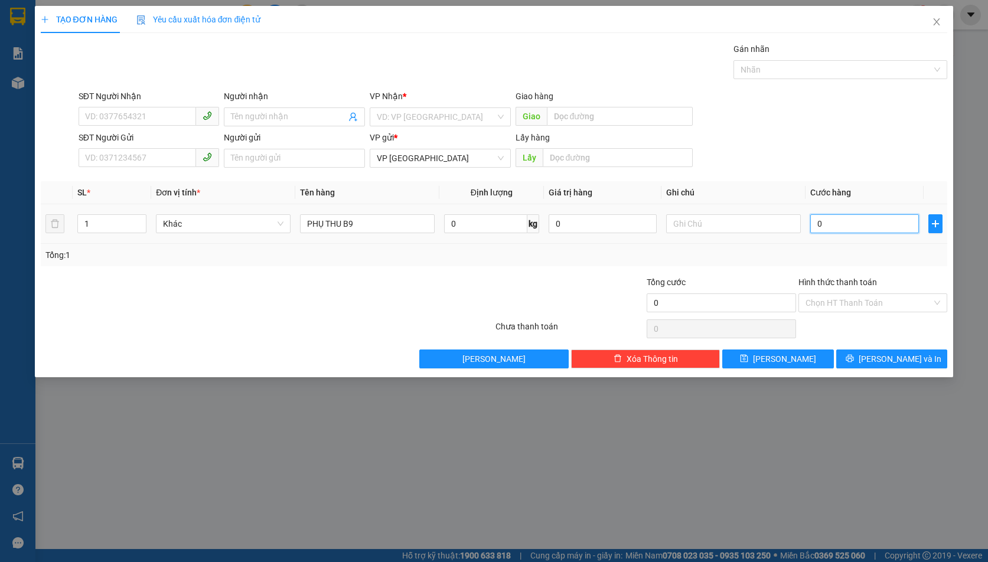
type input "1"
type input "10"
type input "100"
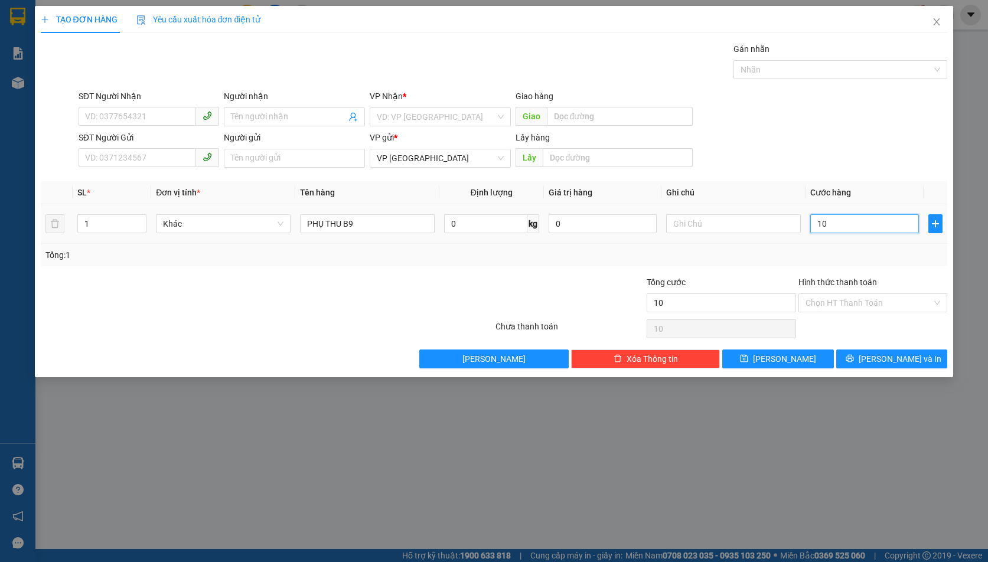
type input "100"
type input "1.000"
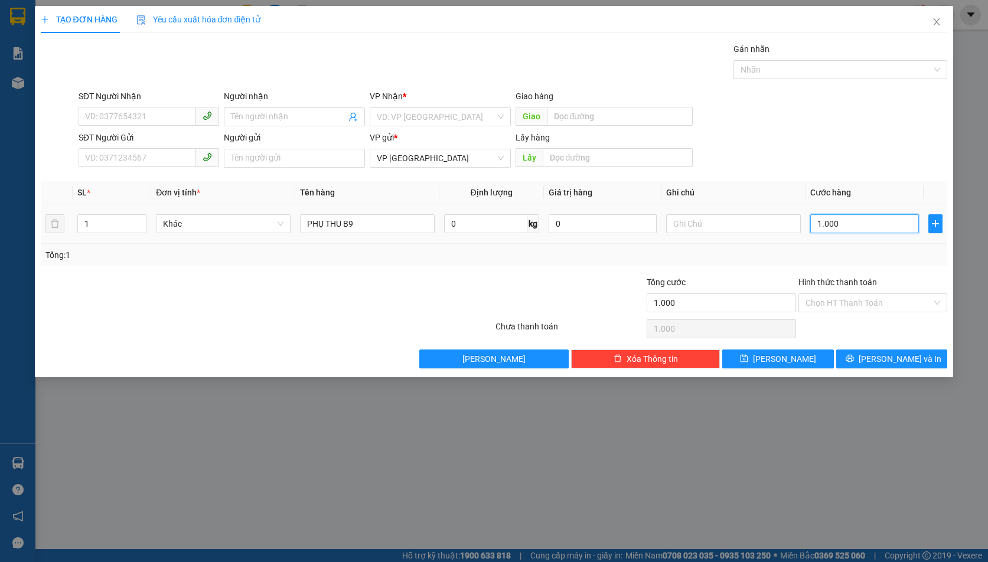
type input "10.000"
type input "100.000"
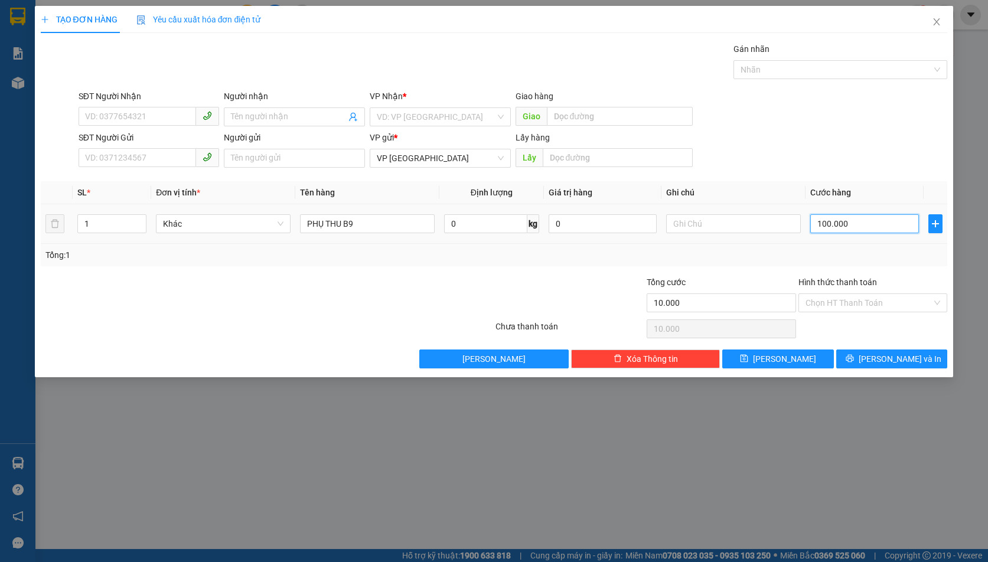
type input "100.000"
drag, startPoint x: 833, startPoint y: 304, endPoint x: 837, endPoint y: 312, distance: 8.7
click at [834, 304] on input "Hình thức thanh toán" at bounding box center [868, 303] width 127 height 18
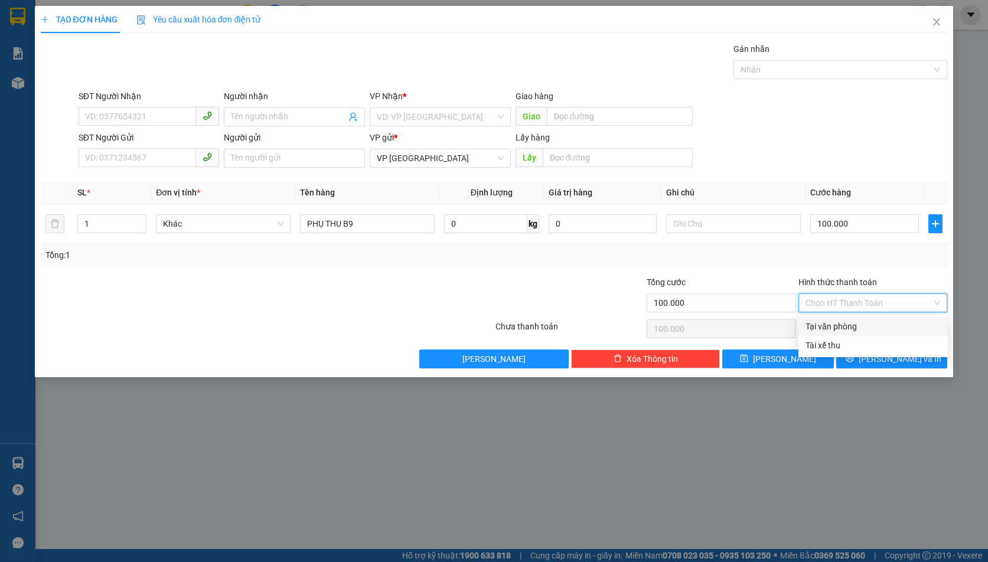
click at [847, 325] on div "Tại văn phòng" at bounding box center [872, 326] width 135 height 13
type input "0"
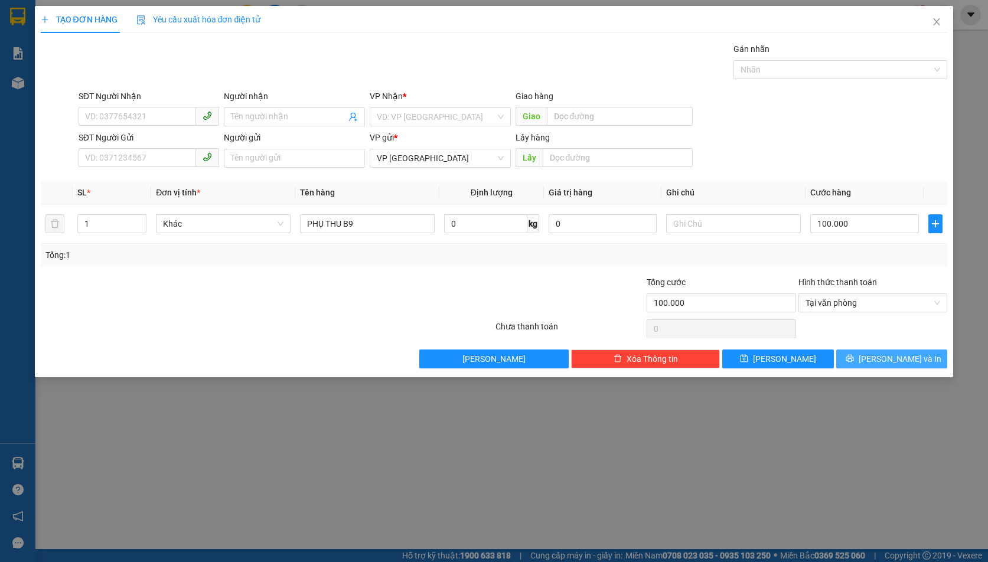
click at [865, 359] on button "Lưu và In" at bounding box center [891, 359] width 111 height 19
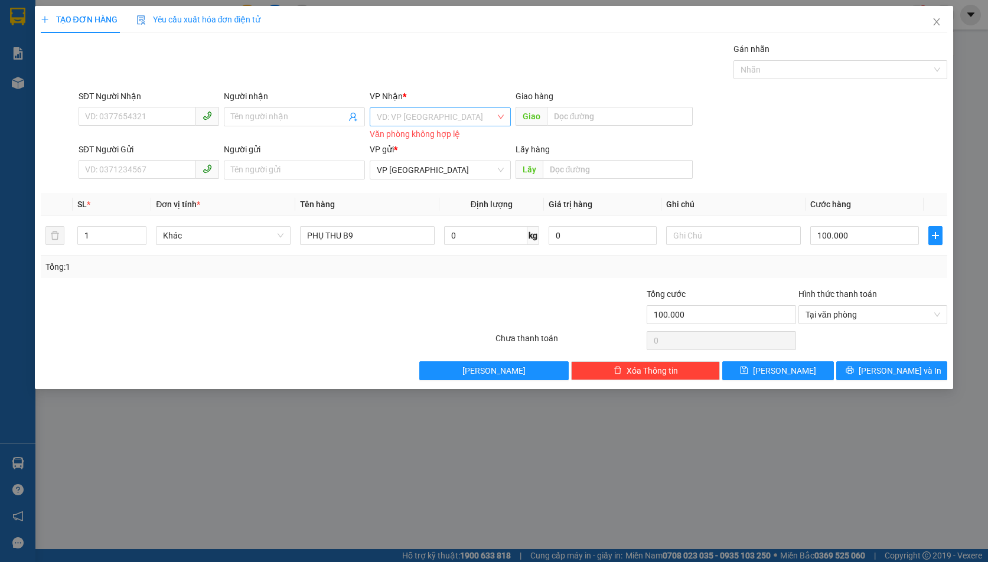
click at [409, 124] on input "search" at bounding box center [436, 117] width 119 height 18
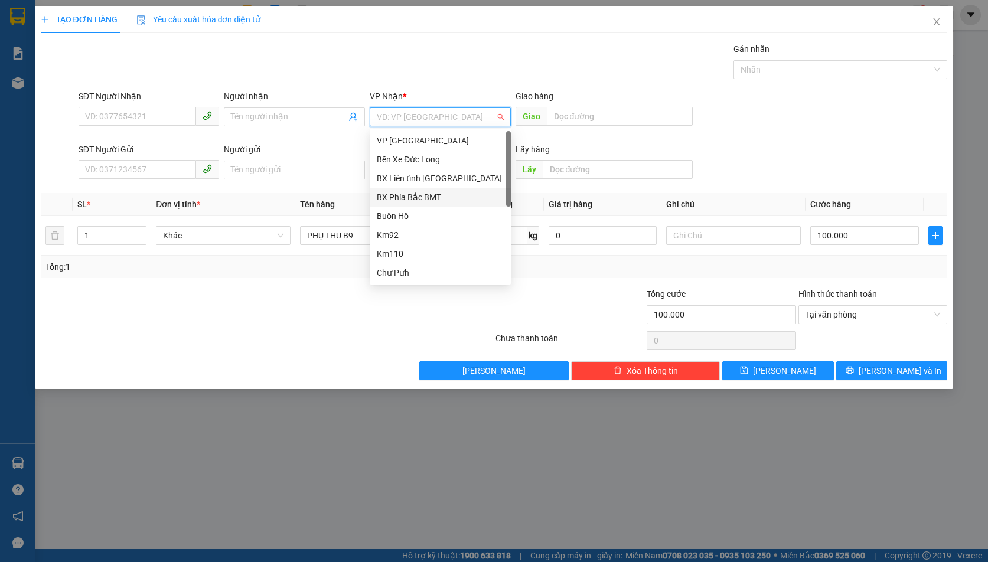
drag, startPoint x: 440, startPoint y: 198, endPoint x: 577, endPoint y: 223, distance: 138.7
click at [441, 198] on div "BX Phía Bắc BMT" at bounding box center [440, 197] width 127 height 13
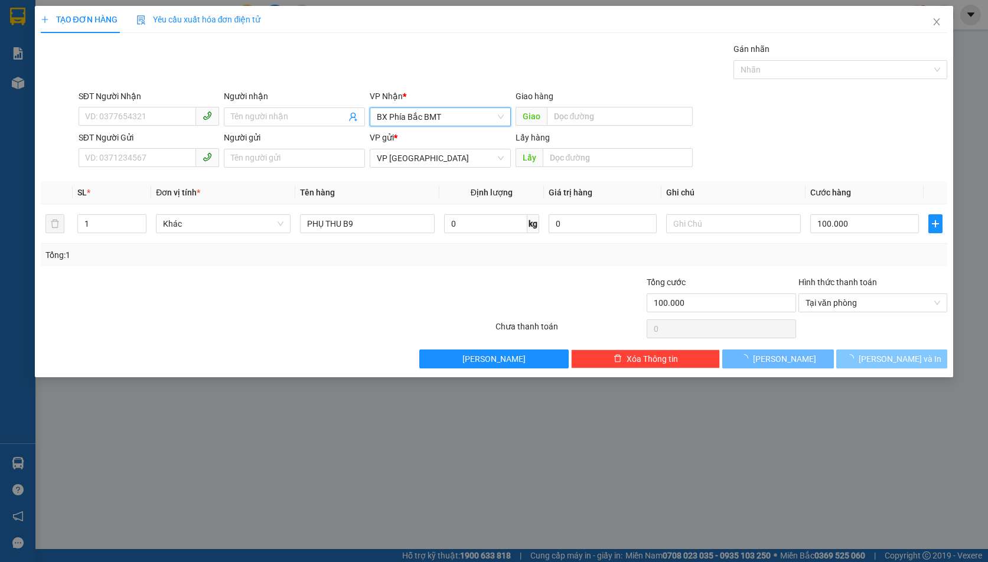
click at [886, 358] on span "Lưu và In" at bounding box center [900, 359] width 83 height 13
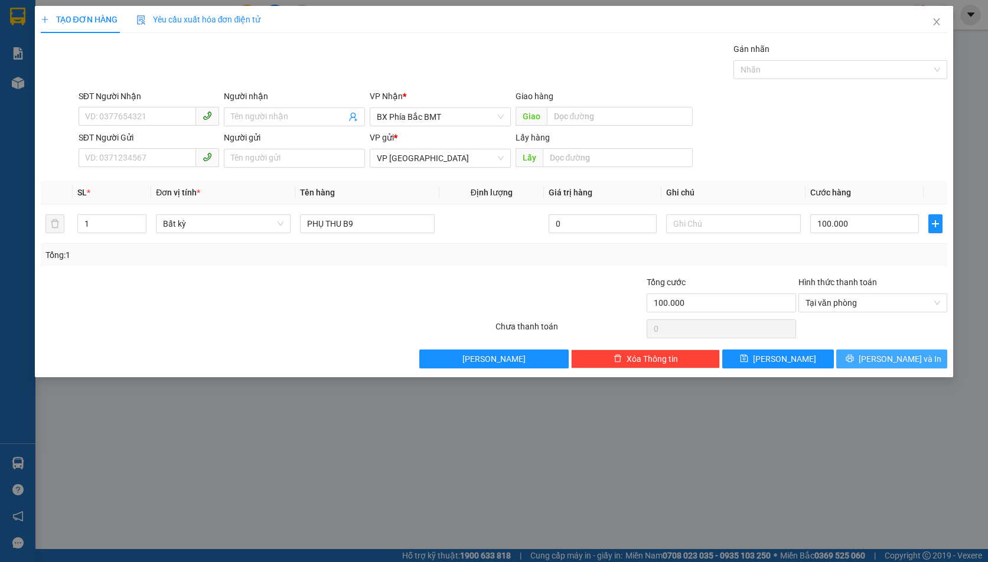
click at [900, 358] on span "Lưu và In" at bounding box center [900, 359] width 83 height 13
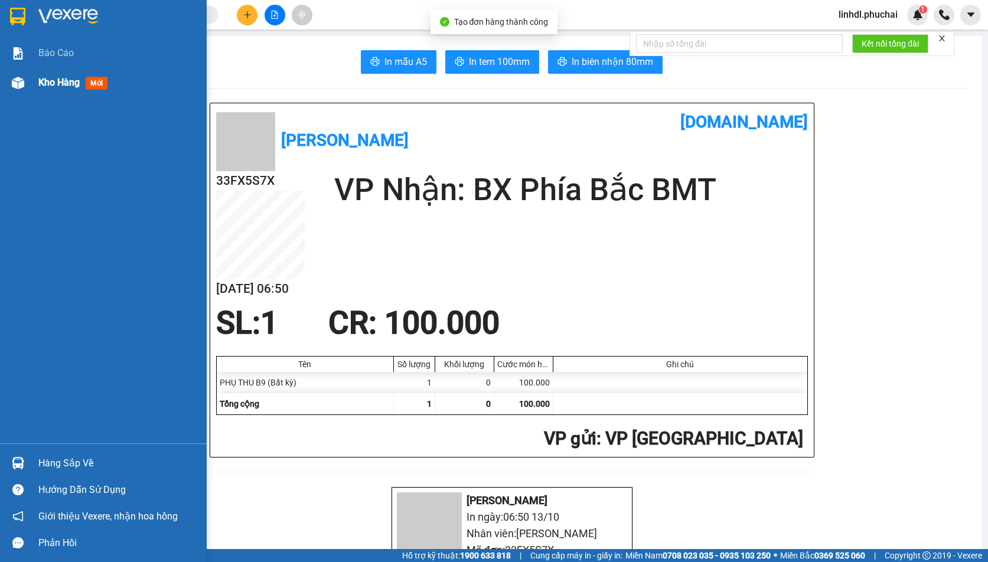
click at [24, 80] on div at bounding box center [18, 83] width 21 height 21
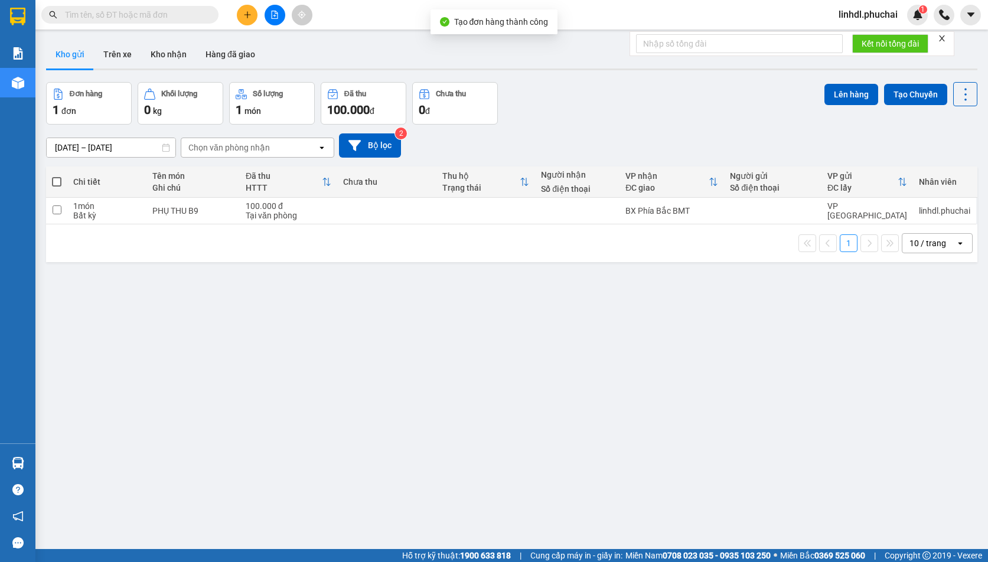
click at [395, 216] on td at bounding box center [386, 211] width 99 height 27
checkbox input "true"
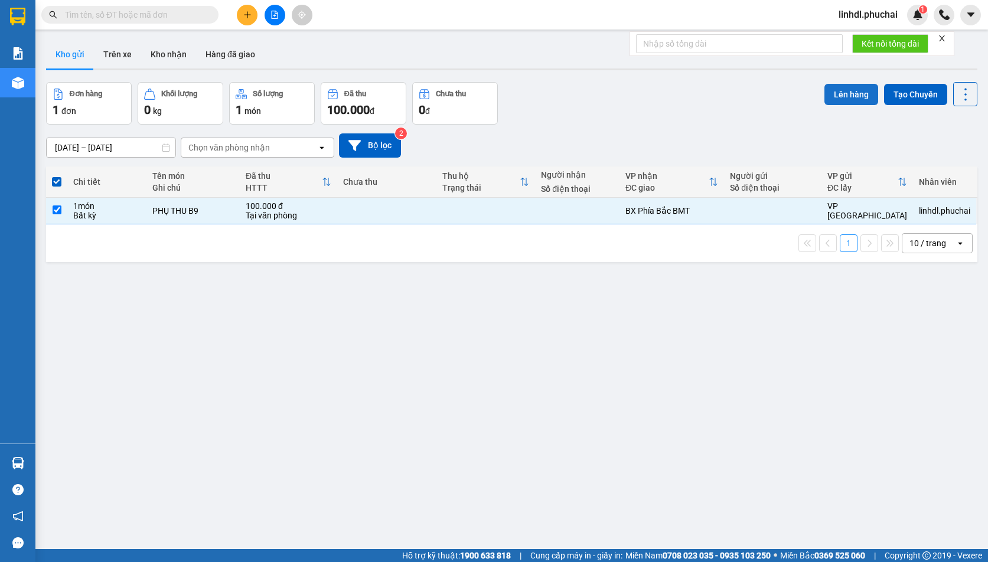
click at [846, 97] on button "Lên hàng" at bounding box center [851, 94] width 54 height 21
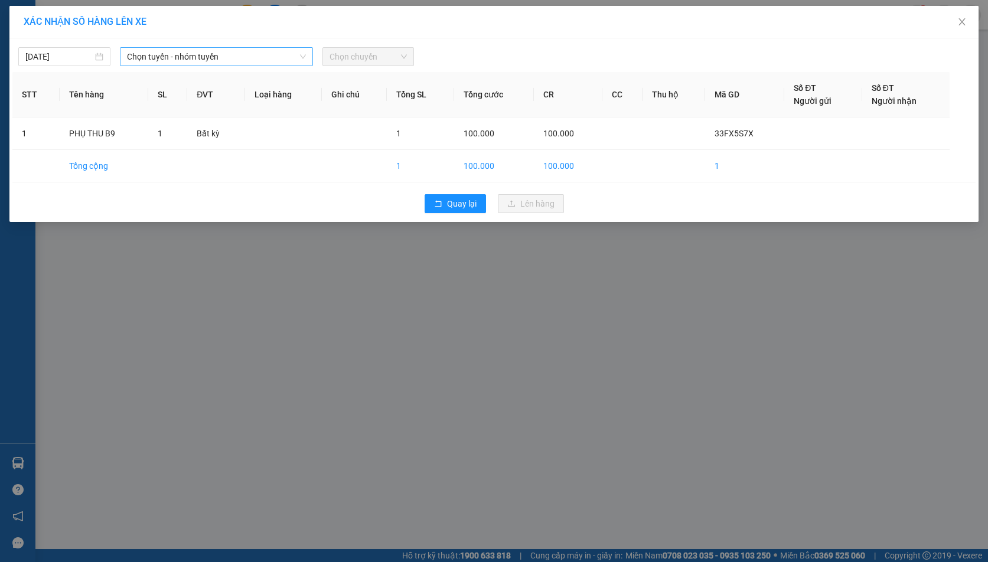
click at [211, 57] on span "Chọn tuyến - nhóm tuyến" at bounding box center [216, 57] width 179 height 18
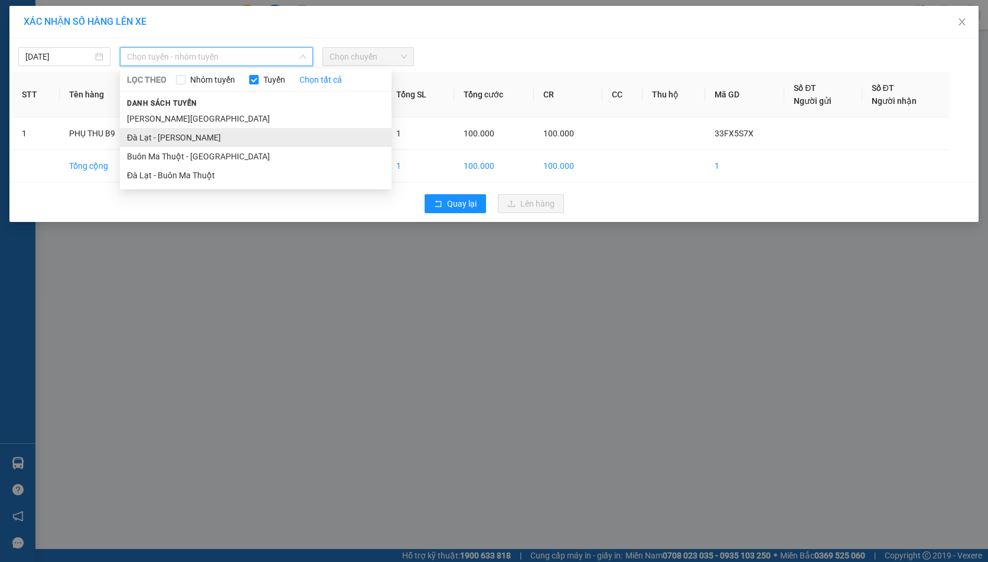
click at [175, 138] on li "Đà Lạt - Gia Lai" at bounding box center [256, 137] width 272 height 19
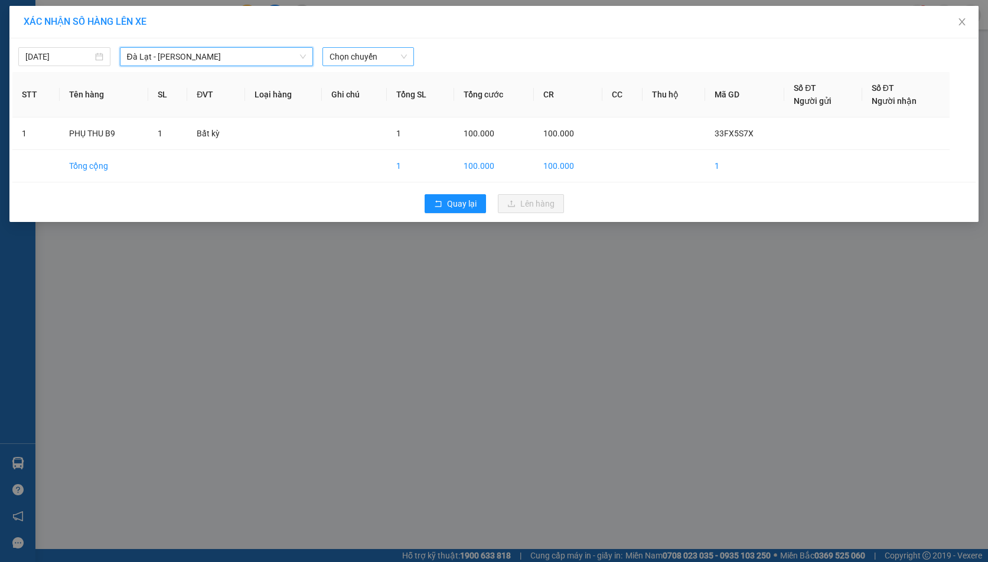
drag, startPoint x: 372, startPoint y: 58, endPoint x: 408, endPoint y: 64, distance: 36.6
click at [375, 58] on span "Chọn chuyến" at bounding box center [368, 57] width 78 height 18
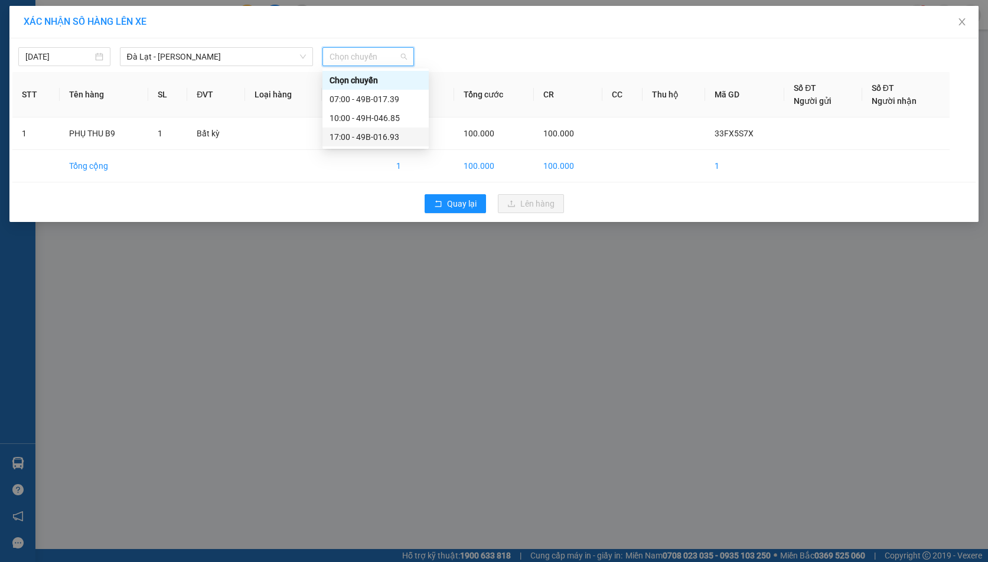
click at [387, 133] on div "17:00 - 49B-016.93" at bounding box center [375, 136] width 92 height 13
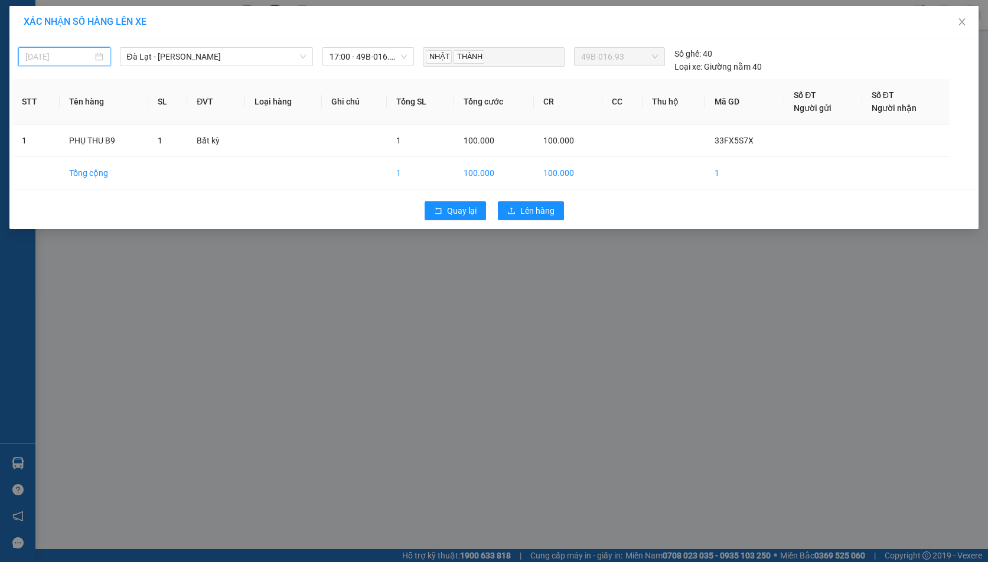
click at [68, 62] on input "12/10/2025" at bounding box center [58, 56] width 67 height 13
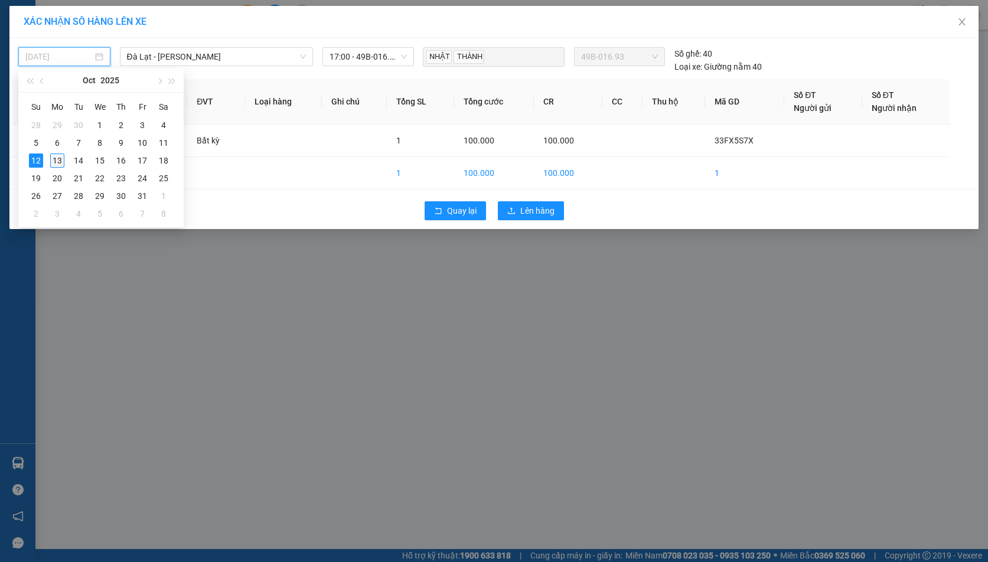
click at [52, 159] on div "13" at bounding box center [57, 161] width 14 height 14
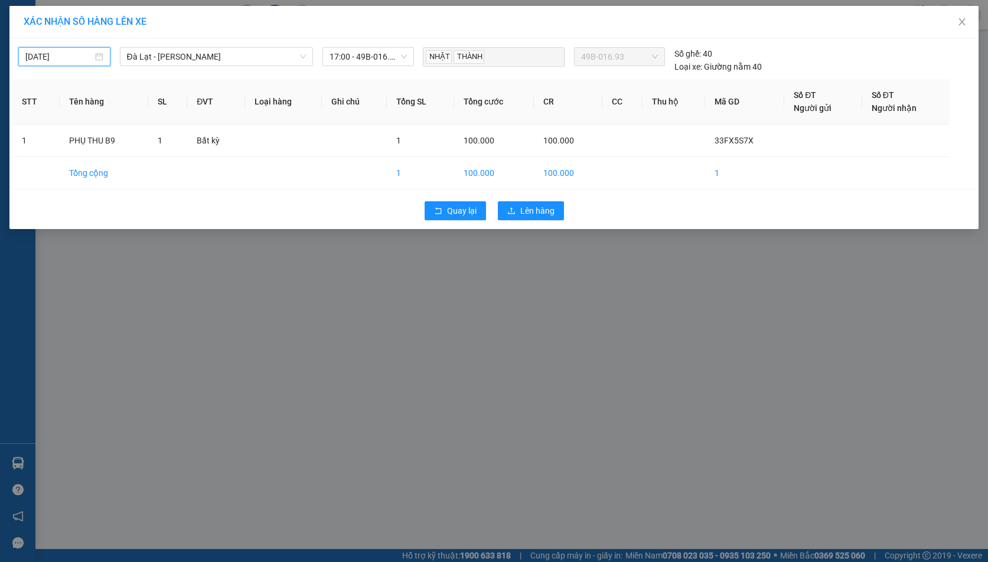
type input "13/10/2025"
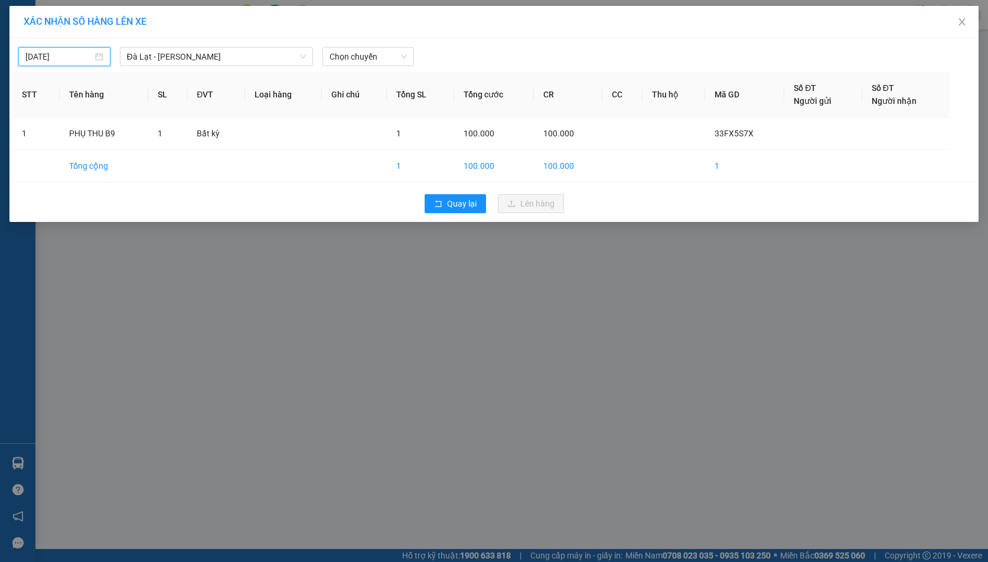
click at [42, 57] on input "13/10/2025" at bounding box center [58, 56] width 67 height 13
drag, startPoint x: 351, startPoint y: 50, endPoint x: 400, endPoint y: 83, distance: 58.6
click at [353, 51] on span "Chọn chuyến" at bounding box center [368, 57] width 78 height 18
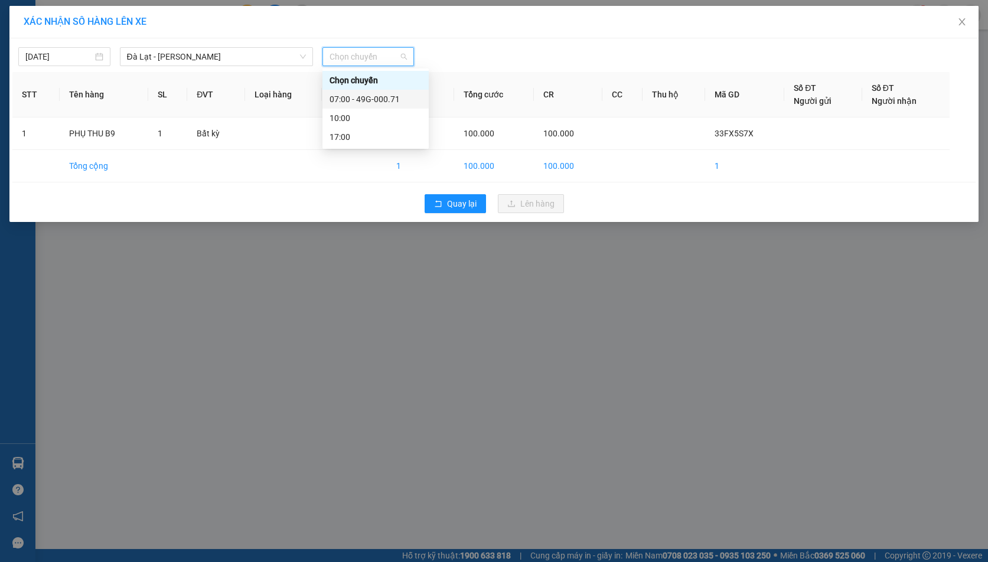
click at [400, 99] on div "07:00 - 49G-000.71" at bounding box center [375, 99] width 92 height 13
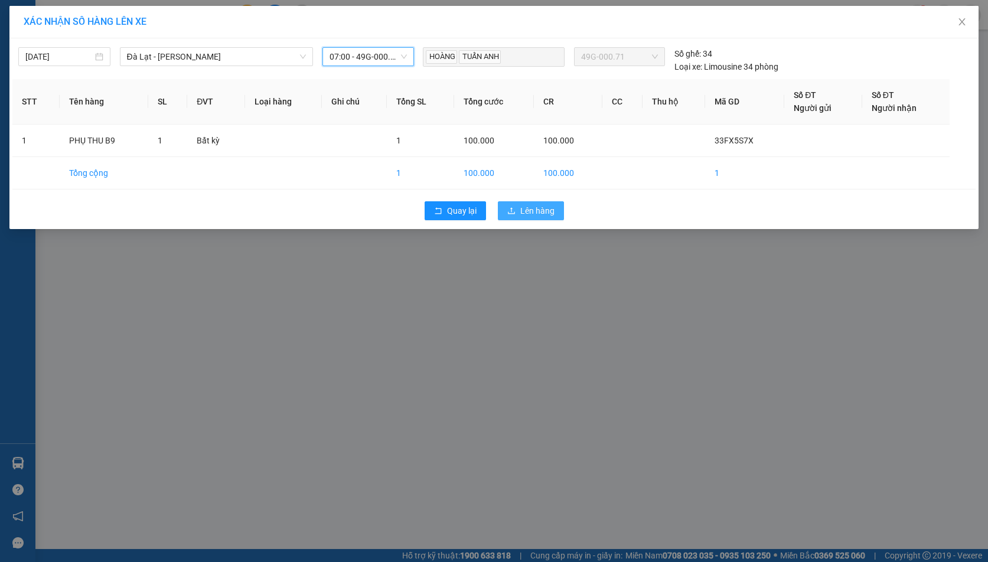
click at [527, 207] on span "Lên hàng" at bounding box center [537, 210] width 34 height 13
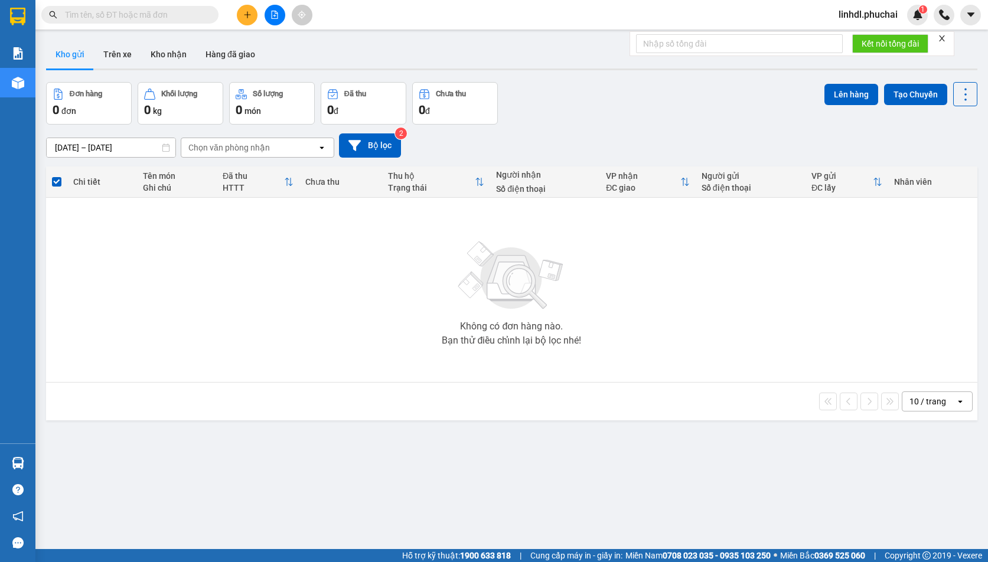
click at [890, 15] on span "linhdl.phuchai" at bounding box center [868, 14] width 78 height 15
click at [863, 40] on span "Đăng xuất" at bounding box center [873, 36] width 53 height 13
